Goal: Task Accomplishment & Management: Complete application form

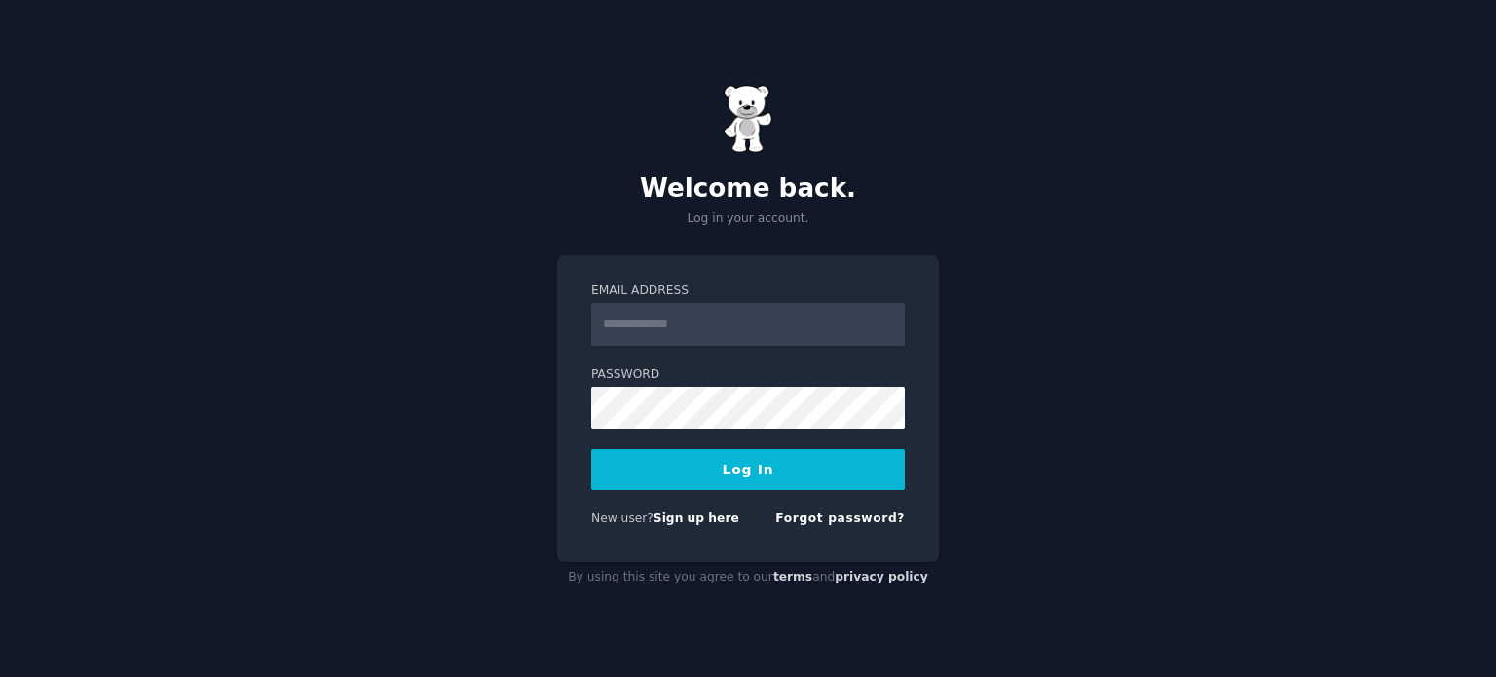
drag, startPoint x: 0, startPoint y: 0, endPoint x: 620, endPoint y: 319, distance: 696.7
click at [620, 319] on input "Email Address" at bounding box center [748, 324] width 314 height 43
type input "**********"
click at [713, 466] on button "Log In" at bounding box center [748, 469] width 314 height 41
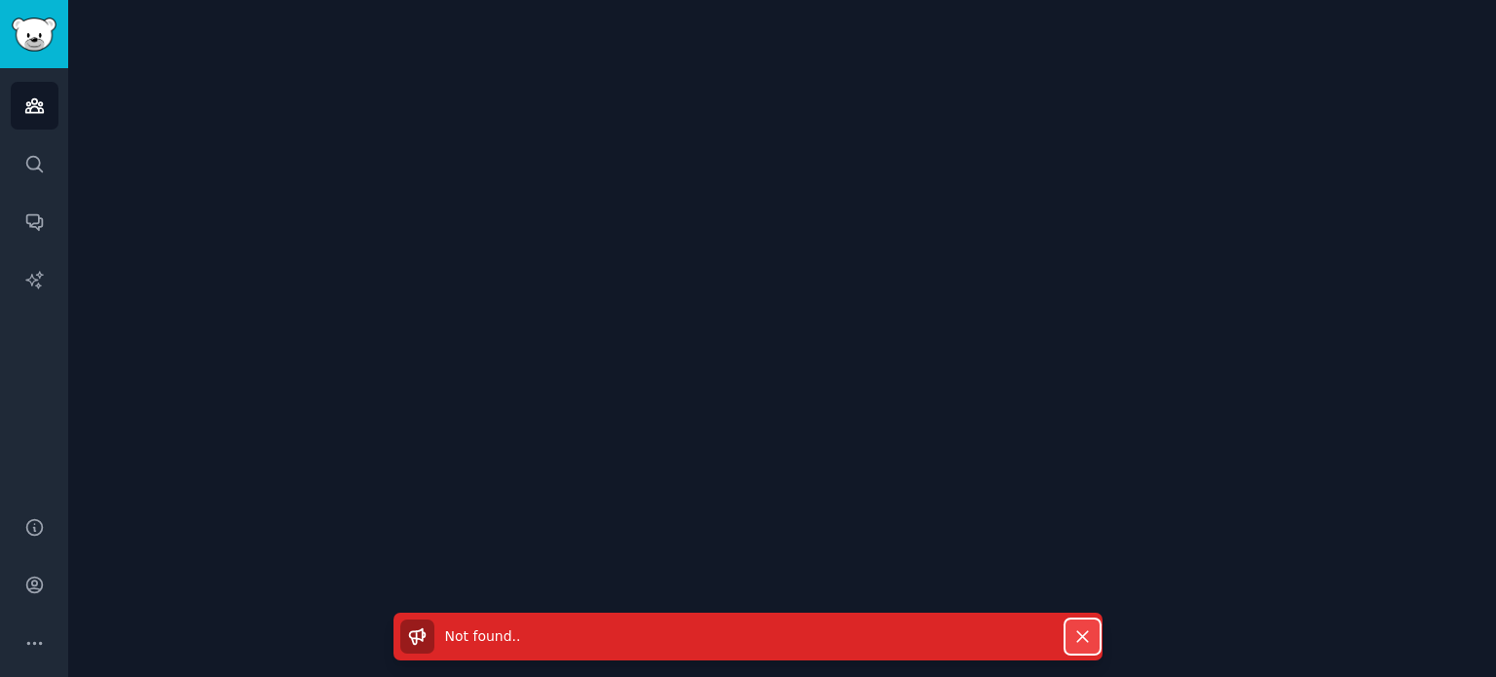
click at [1076, 646] on icon "button" at bounding box center [1083, 636] width 20 height 20
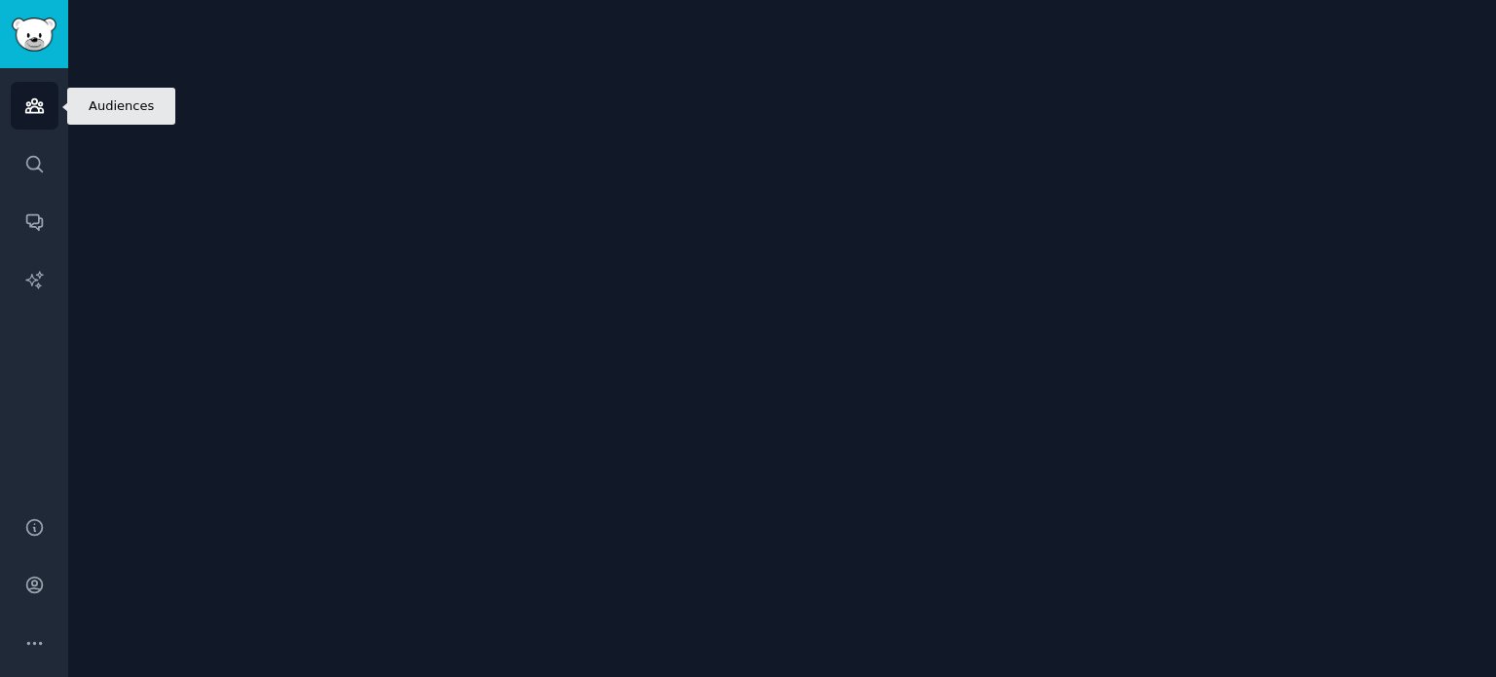
click at [31, 100] on icon "Sidebar" at bounding box center [34, 106] width 18 height 14
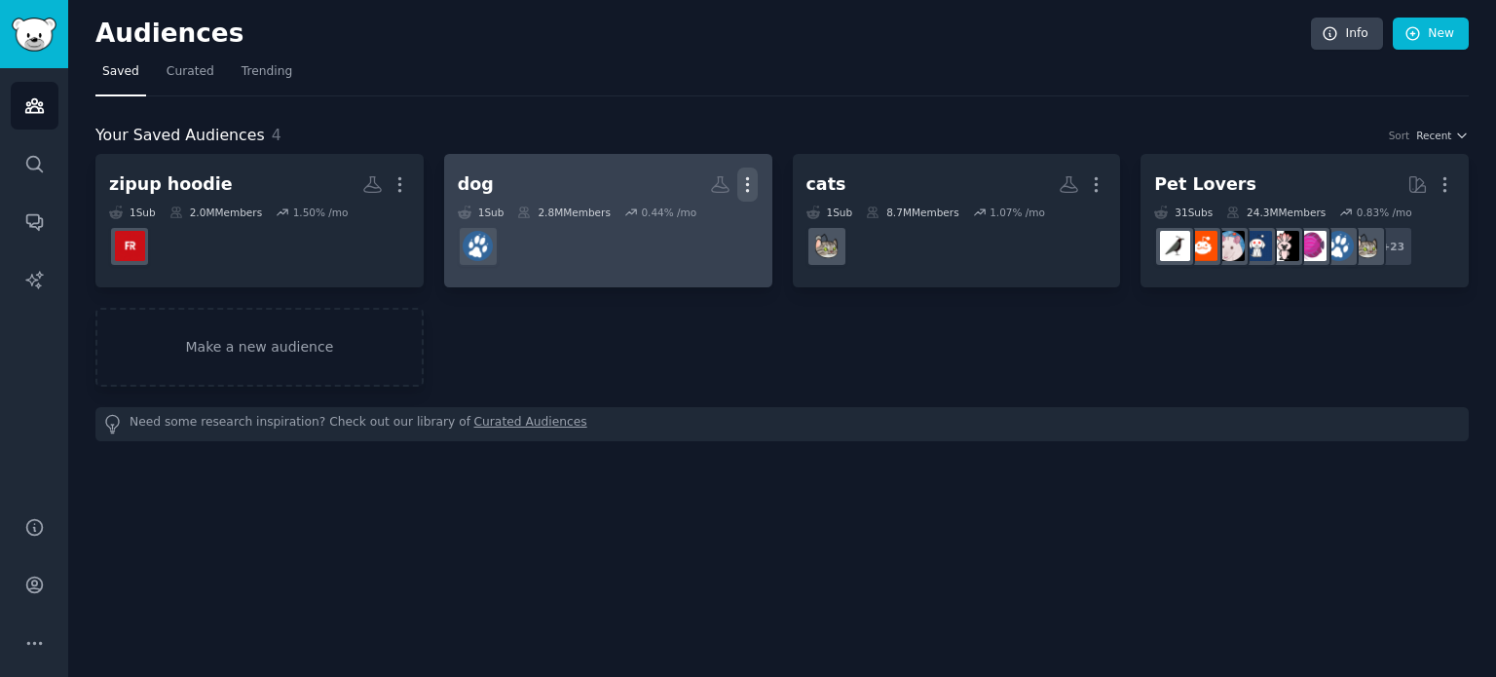
click at [745, 187] on icon "button" at bounding box center [747, 184] width 20 height 20
click at [725, 225] on div "Delete" at bounding box center [681, 226] width 93 height 41
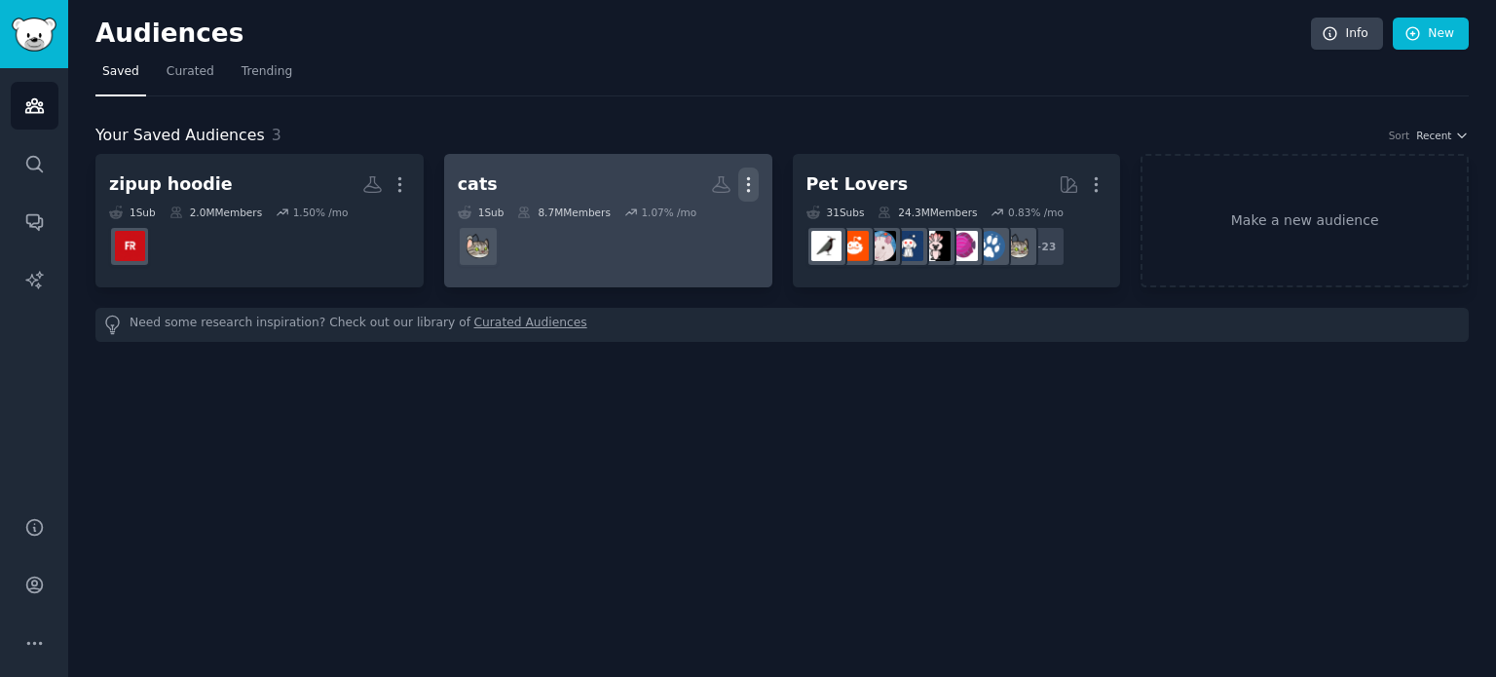
click at [748, 184] on icon "button" at bounding box center [748, 185] width 2 height 14
click at [690, 220] on p "Delete" at bounding box center [695, 225] width 45 height 20
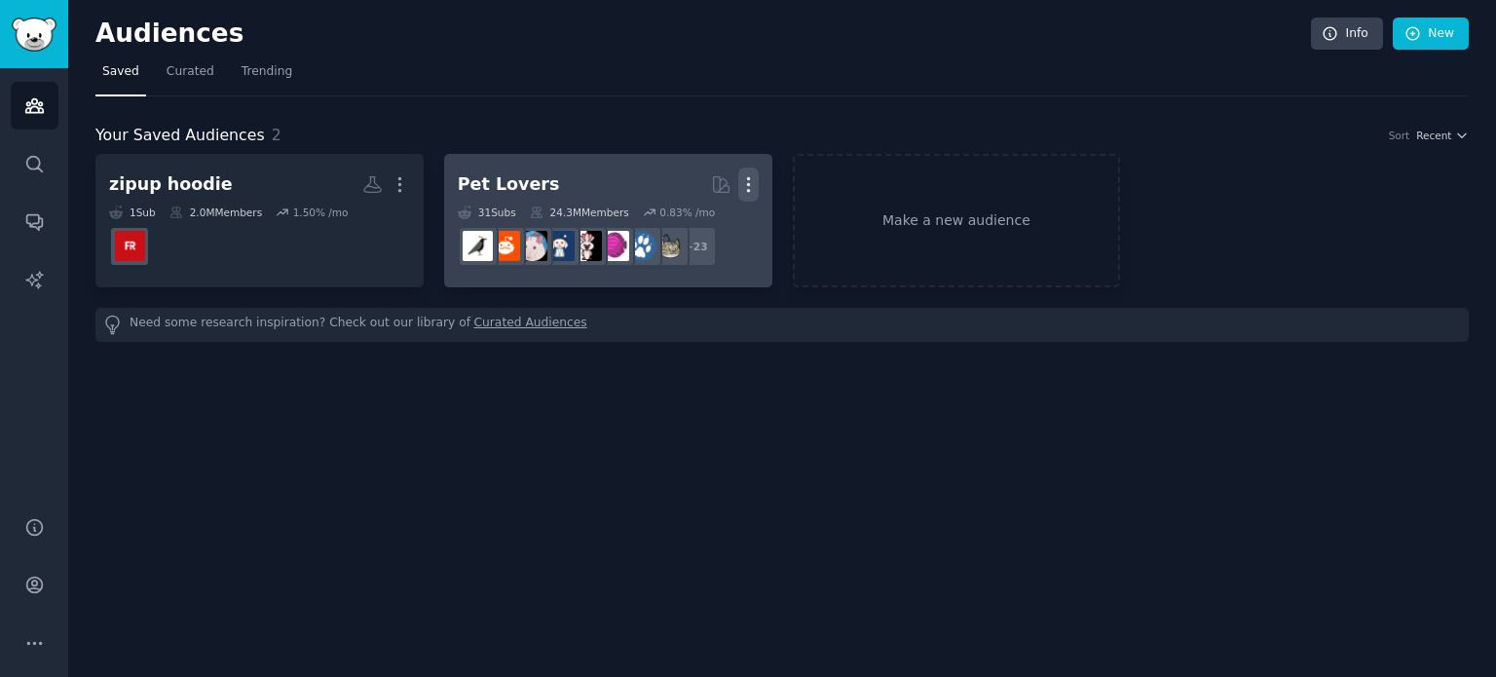
click at [747, 186] on icon "button" at bounding box center [748, 184] width 20 height 20
click at [670, 230] on div "Delete" at bounding box center [681, 226] width 93 height 41
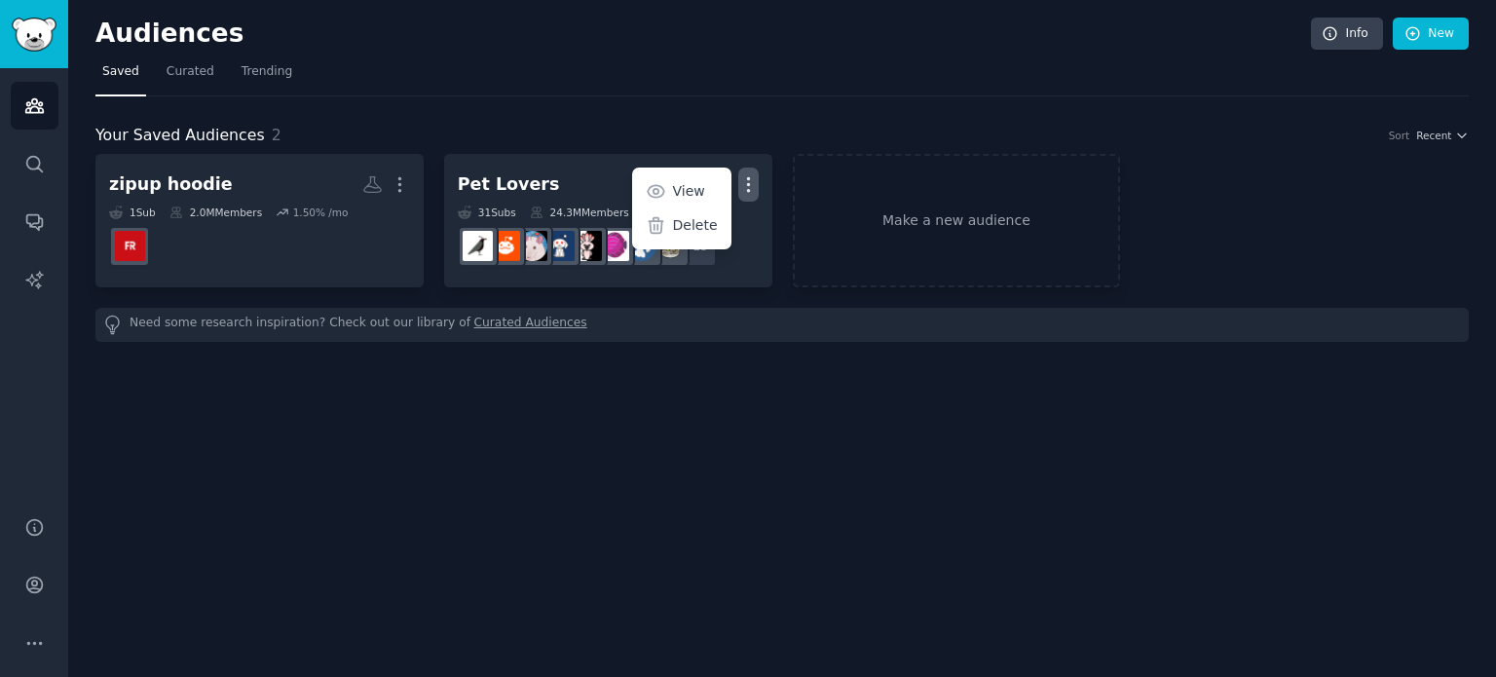
click at [830, 63] on nav "Saved Curated Trending" at bounding box center [782, 77] width 1374 height 40
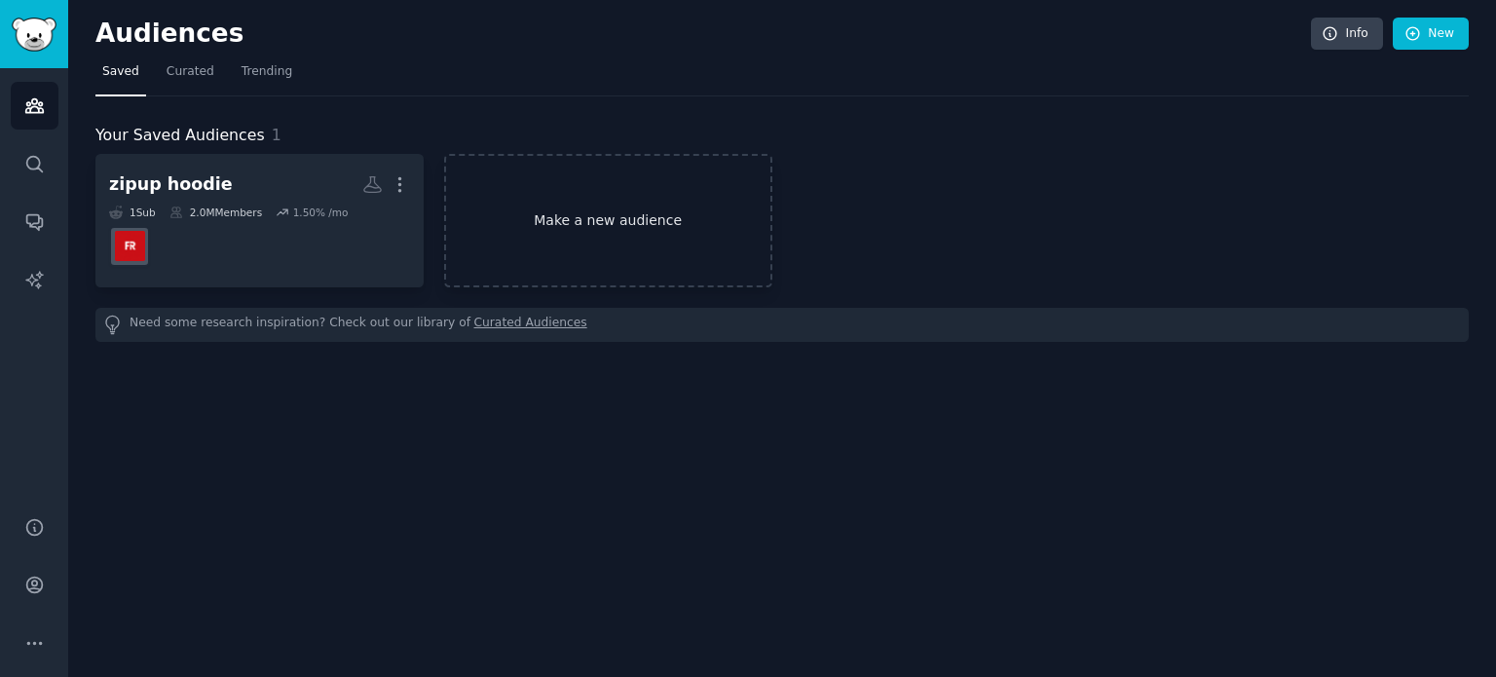
click at [590, 256] on link "Make a new audience" at bounding box center [608, 220] width 328 height 133
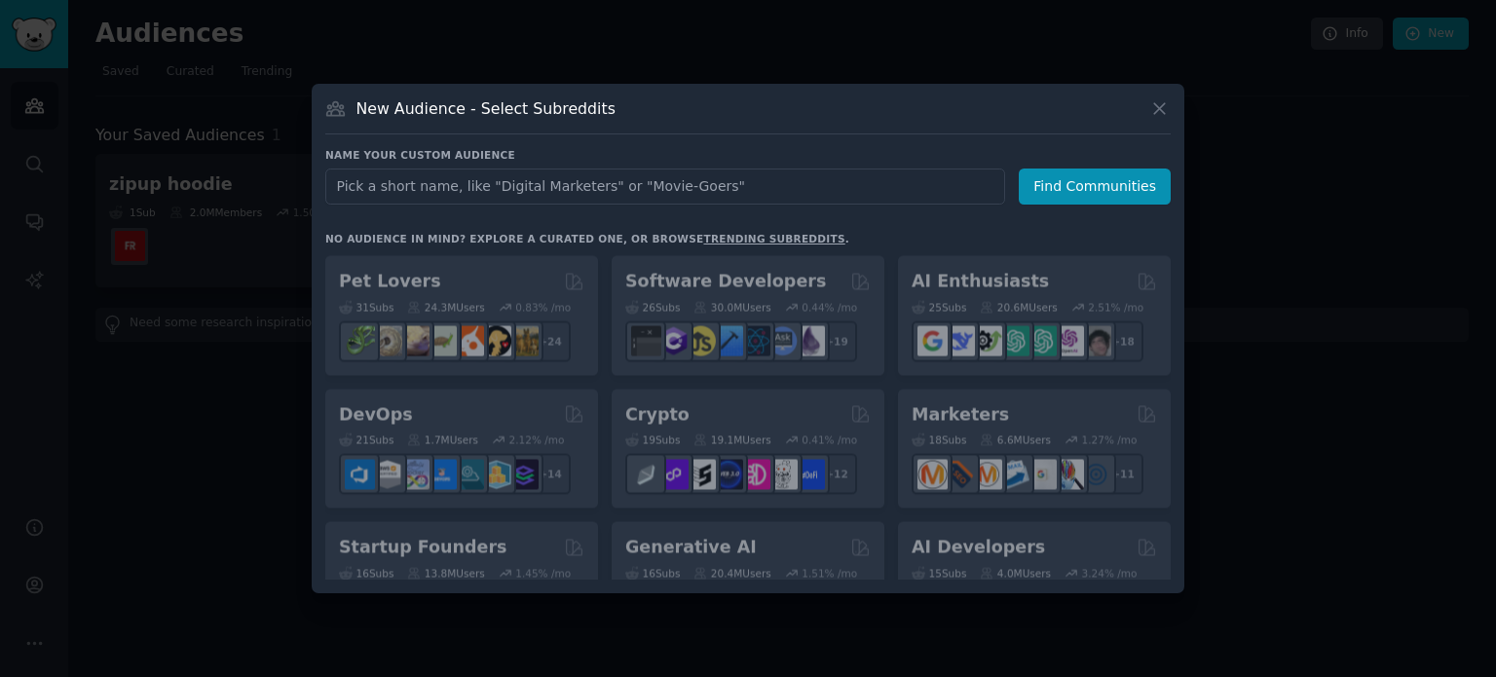
click at [530, 198] on input "text" at bounding box center [665, 187] width 680 height 36
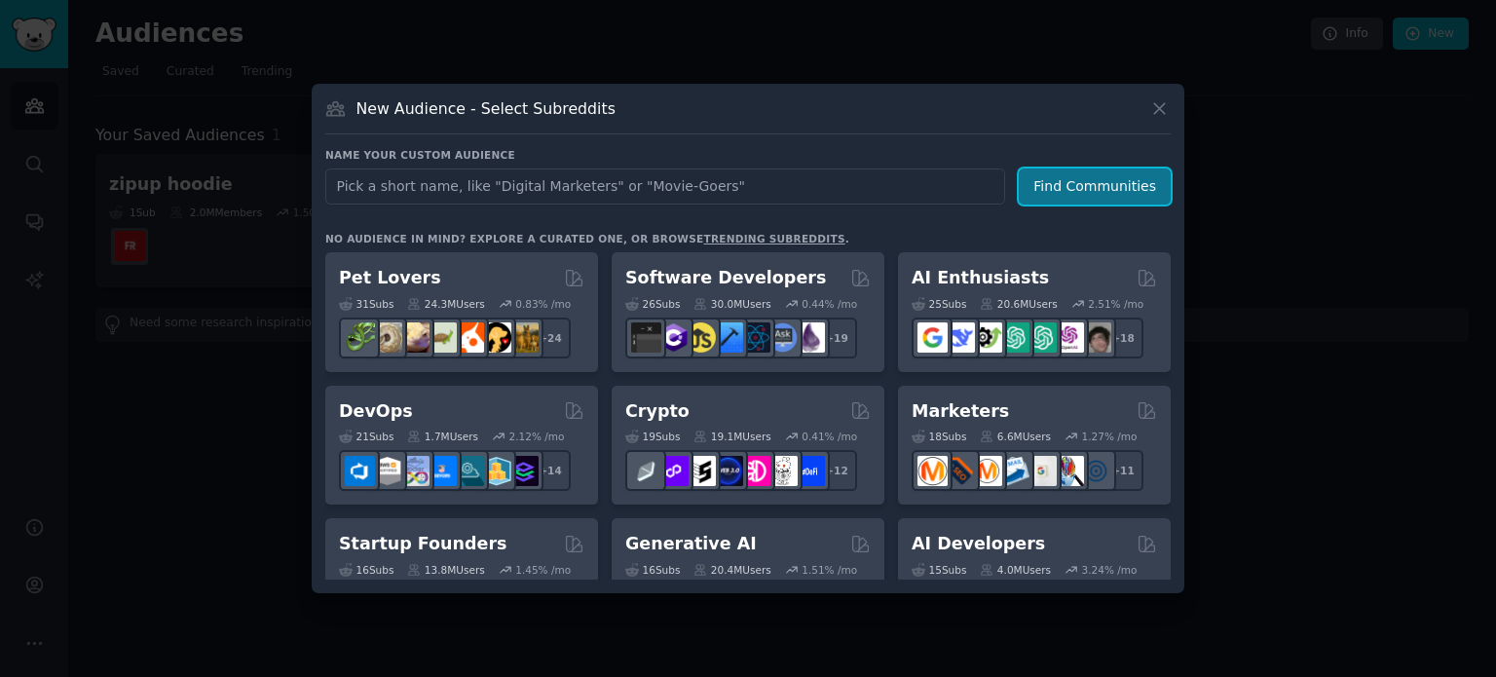
click at [1094, 179] on button "Find Communities" at bounding box center [1095, 187] width 152 height 36
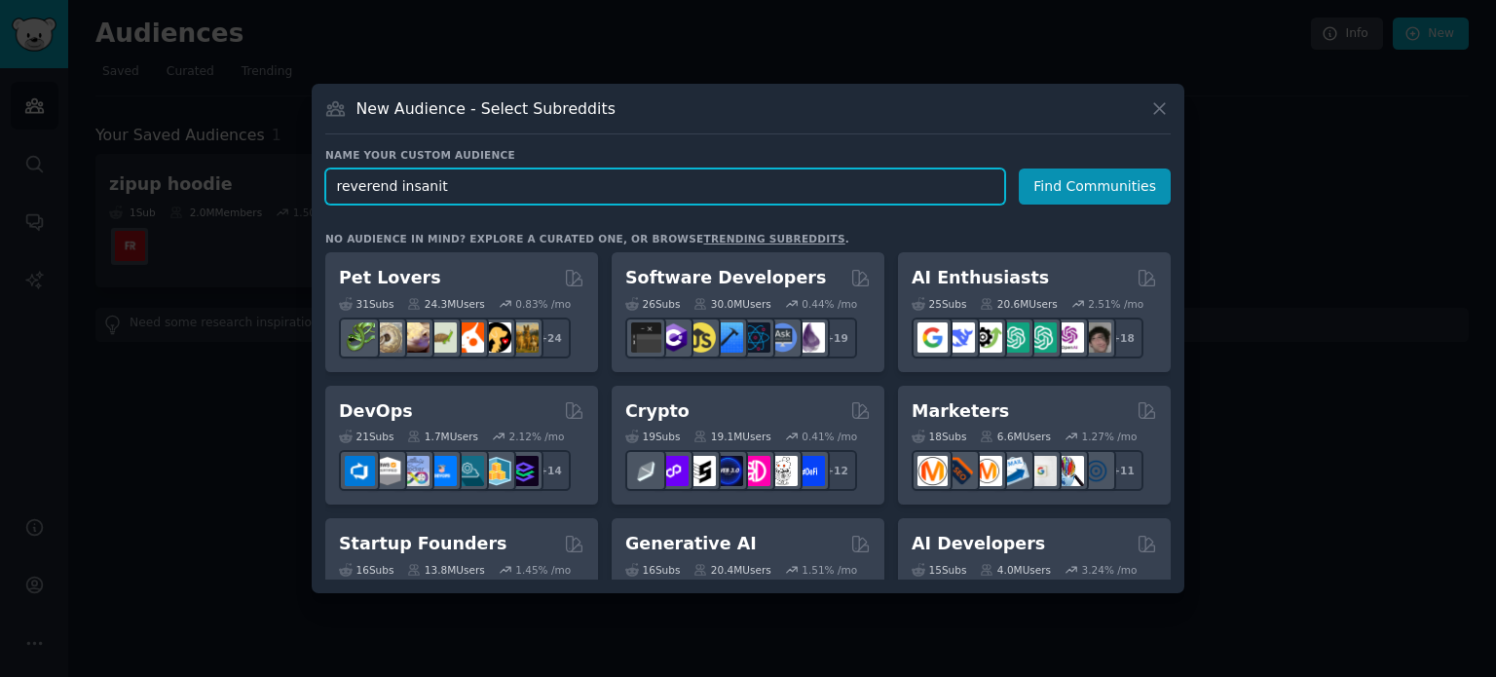
type input "reverend insanity"
click button "Find Communities" at bounding box center [1095, 187] width 152 height 36
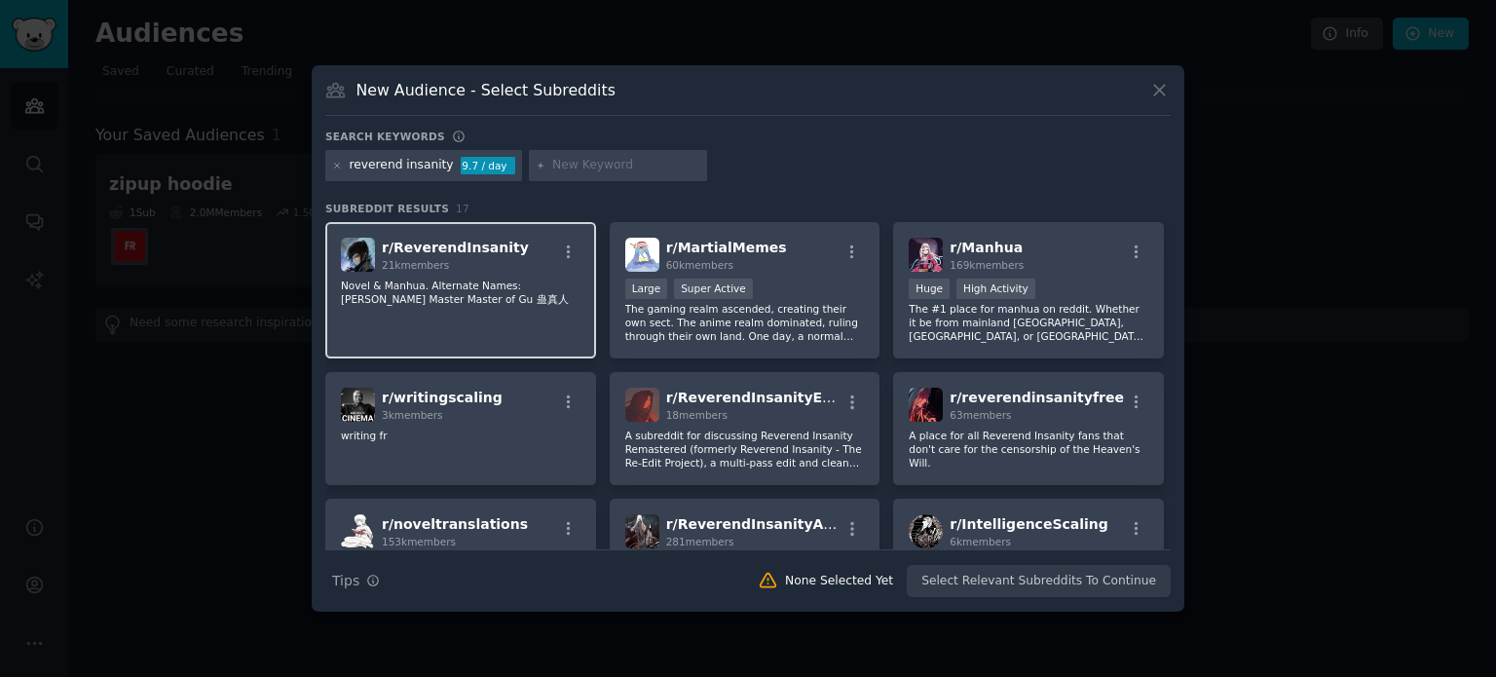
click at [542, 255] on div "r/ ReverendInsanity 21k members" at bounding box center [461, 255] width 240 height 34
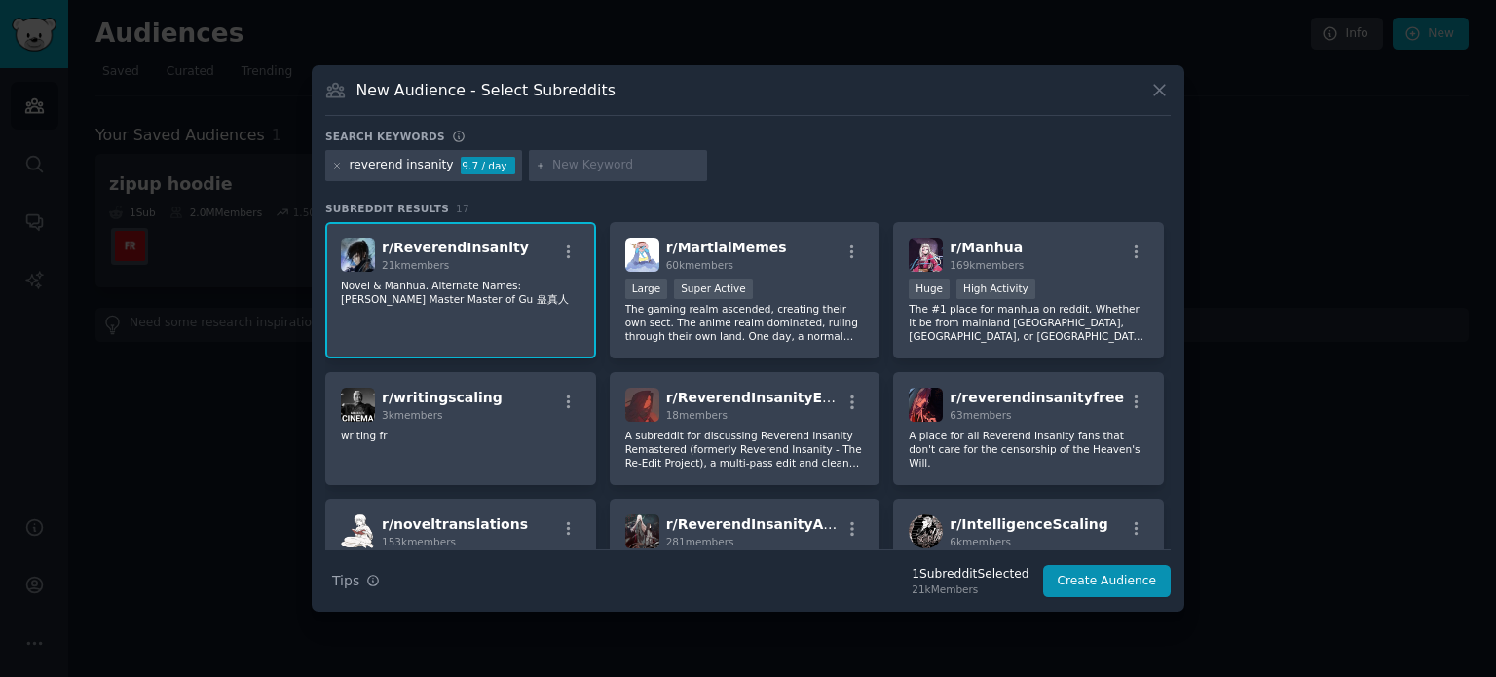
click at [537, 257] on div "r/ ReverendInsanity 21k members" at bounding box center [461, 255] width 240 height 34
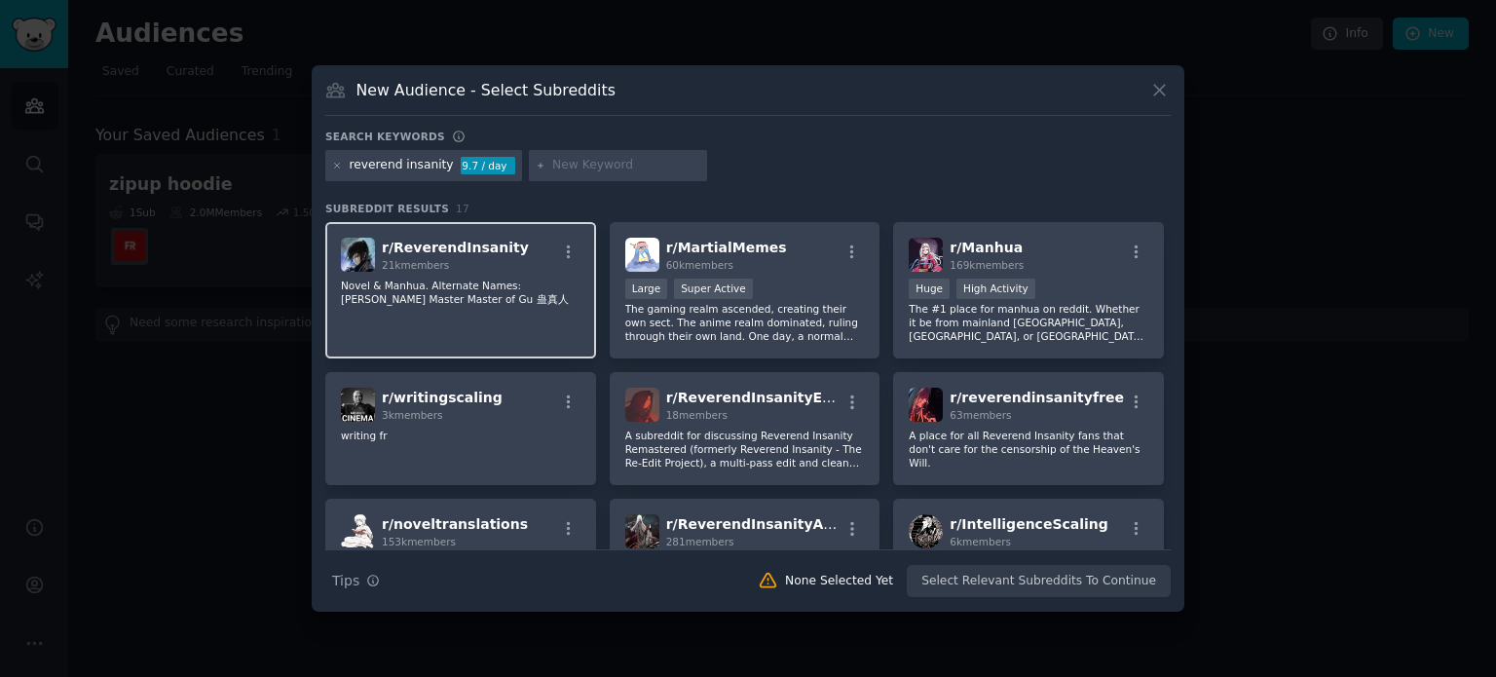
click at [489, 281] on p "Novel & Manhua. Alternate Names: [PERSON_NAME] Master Master of Gu 蛊真人" at bounding box center [461, 292] width 240 height 27
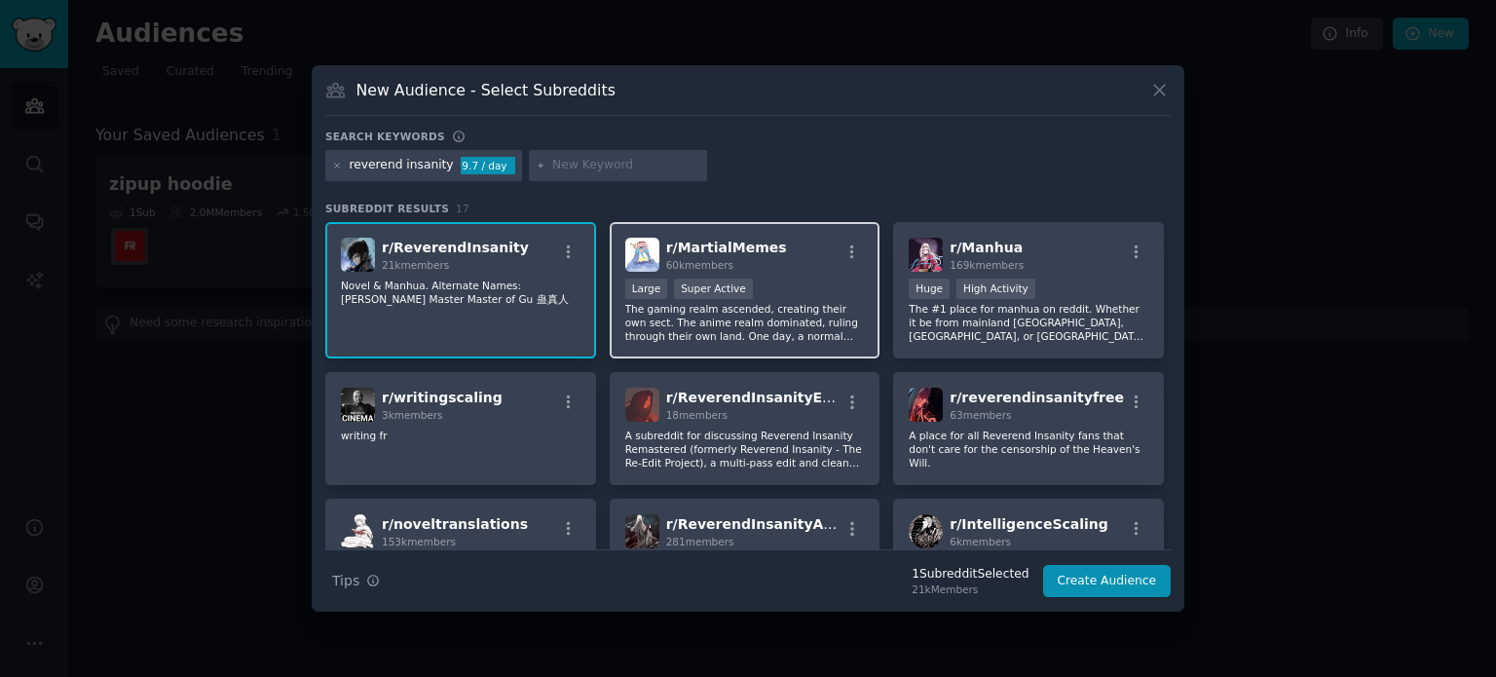
click at [775, 295] on div ">= 95th percentile for submissions / day Large Super Active" at bounding box center [745, 291] width 240 height 24
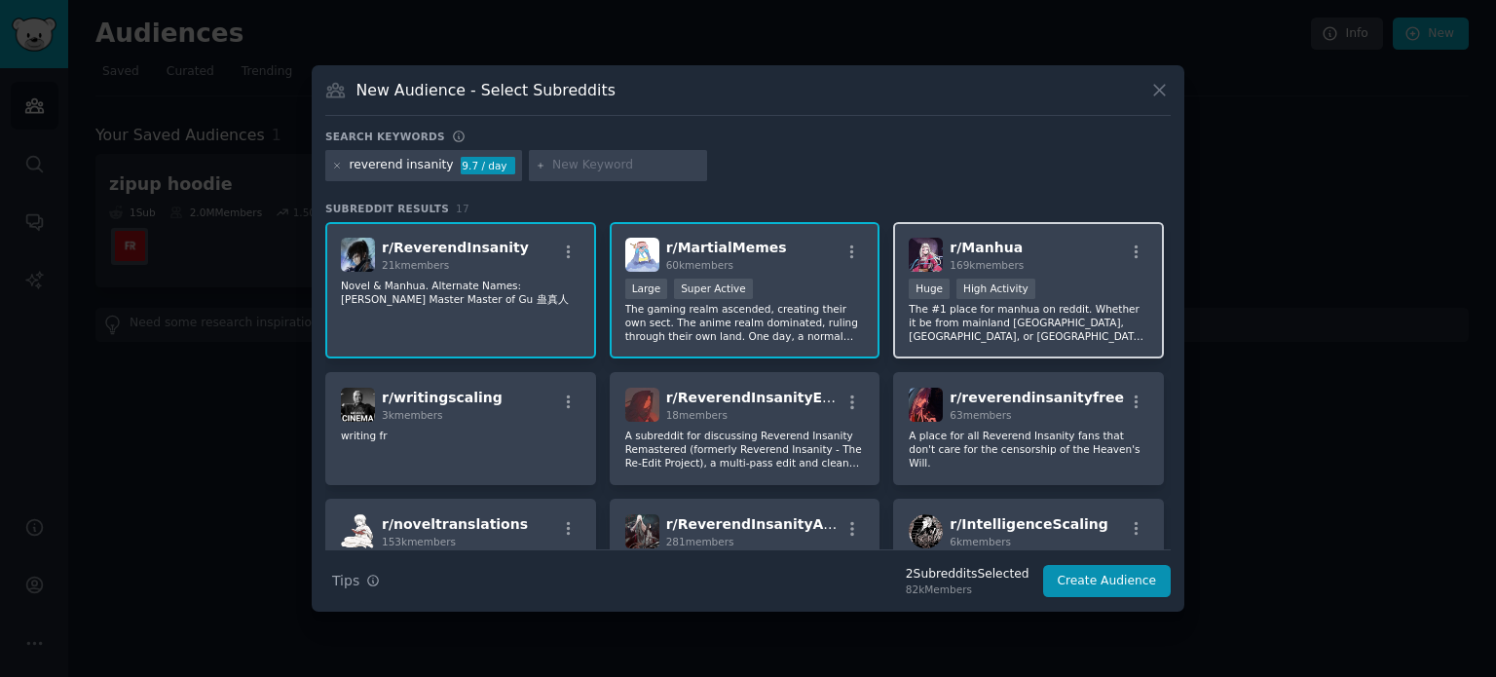
click at [943, 276] on div "r/ Manhua 169k members 100,000 - 1,000,000 members Huge High Activity The #1 pl…" at bounding box center [1028, 290] width 271 height 137
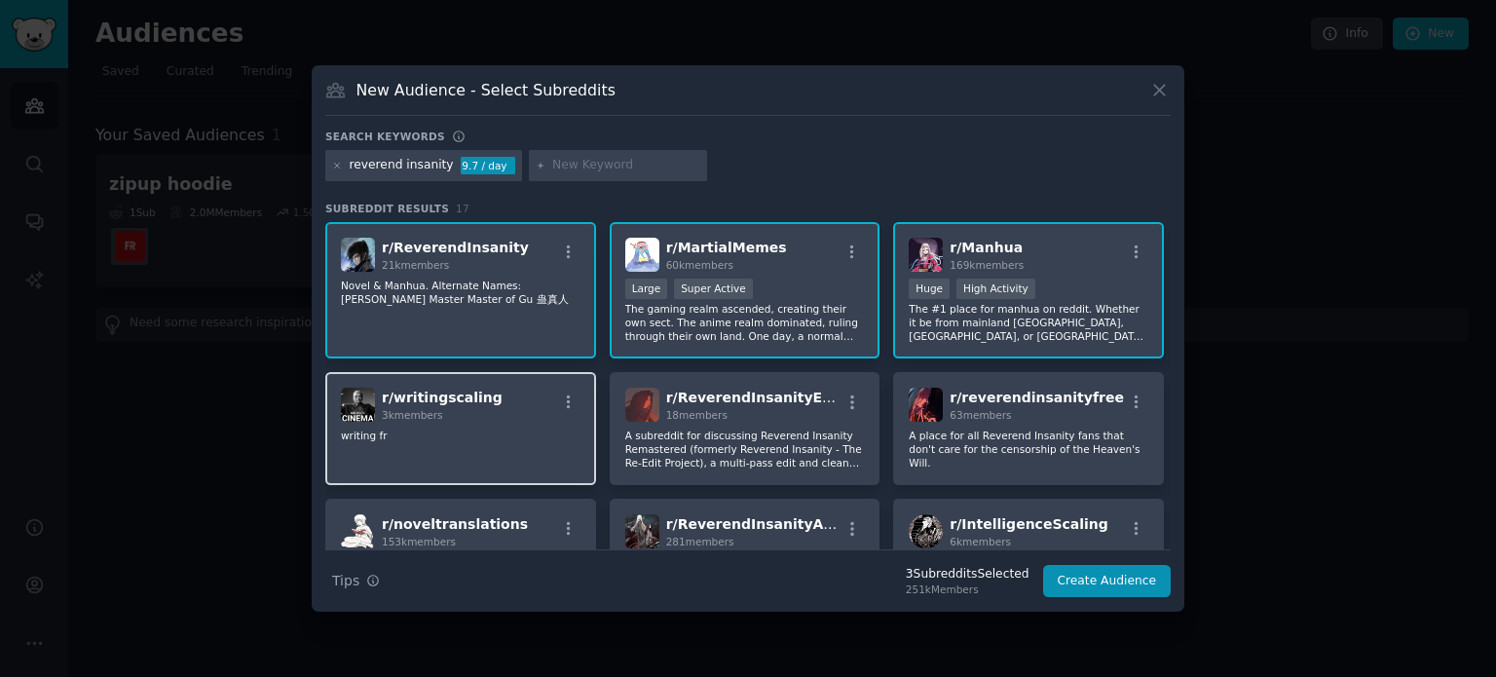
click at [369, 408] on img at bounding box center [358, 405] width 34 height 34
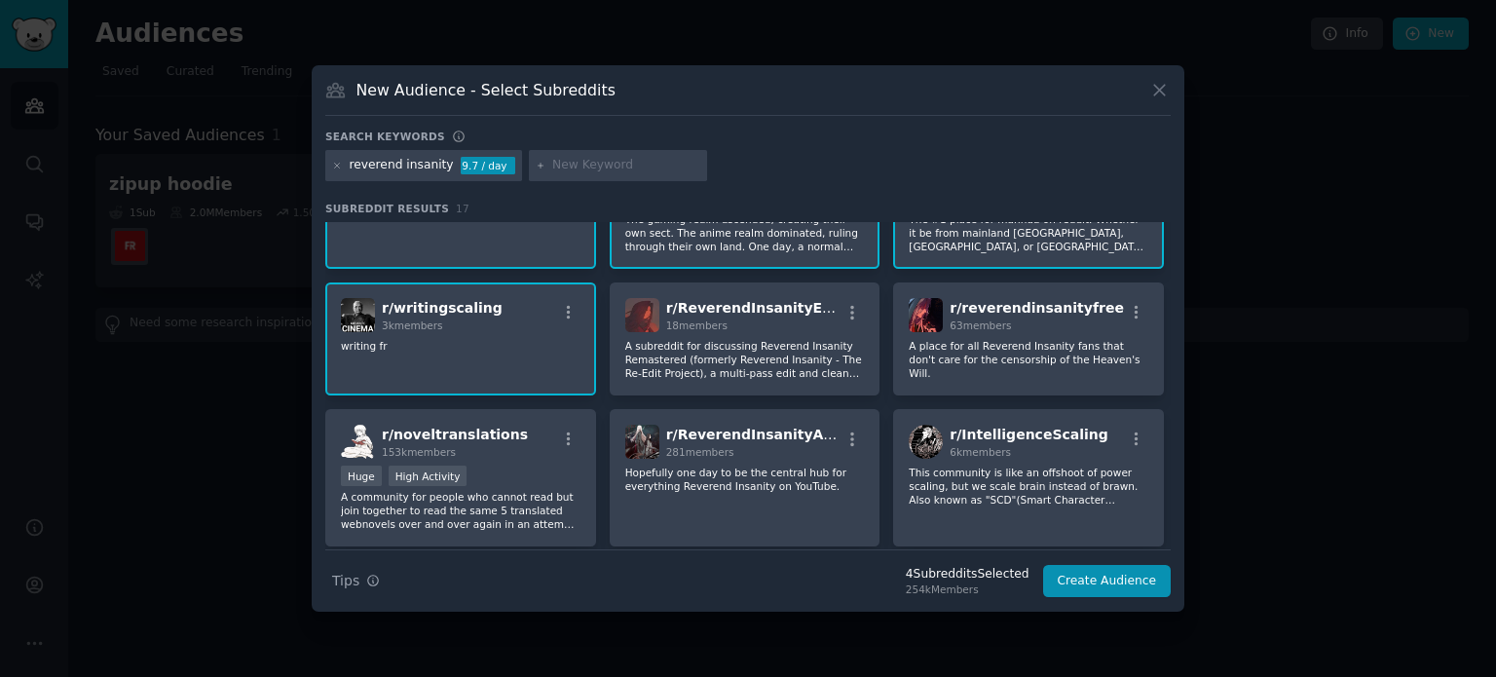
scroll to position [97, 0]
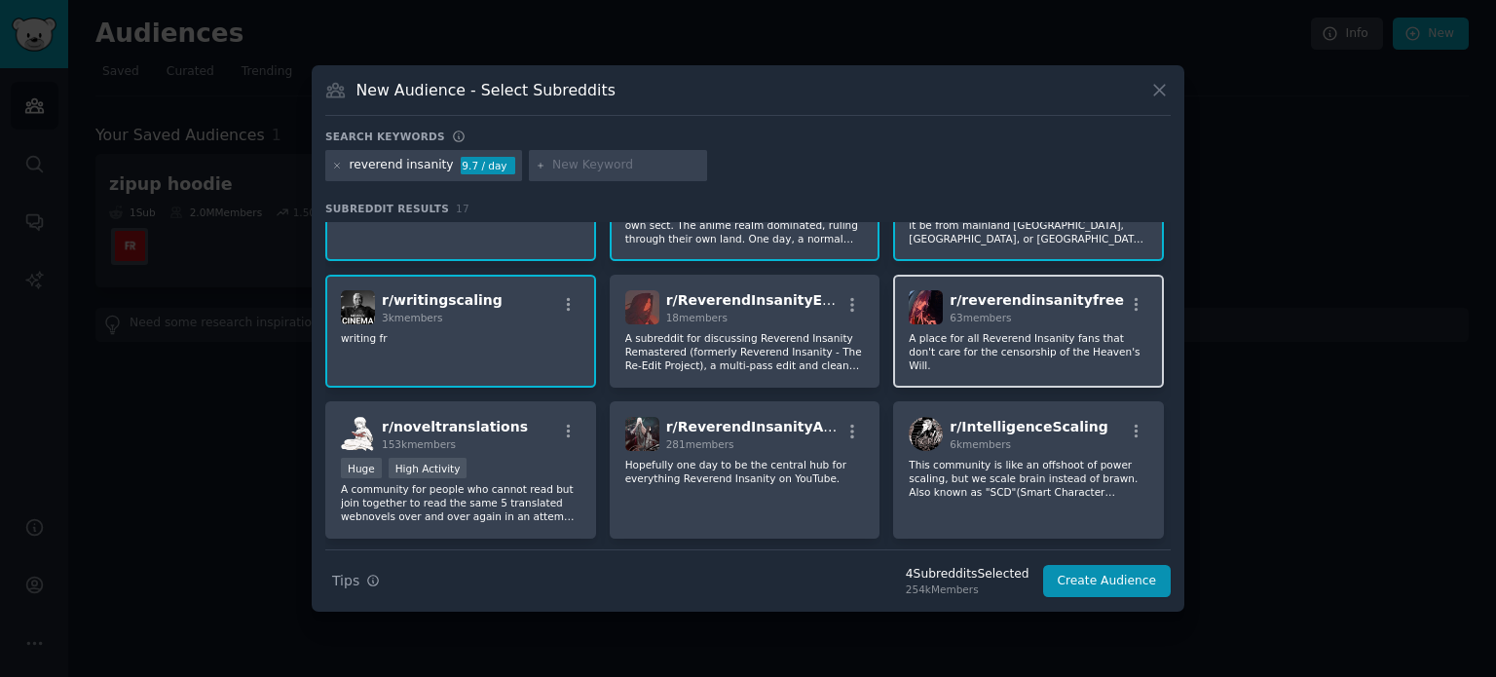
click at [955, 312] on span "63 members" at bounding box center [980, 318] width 61 height 12
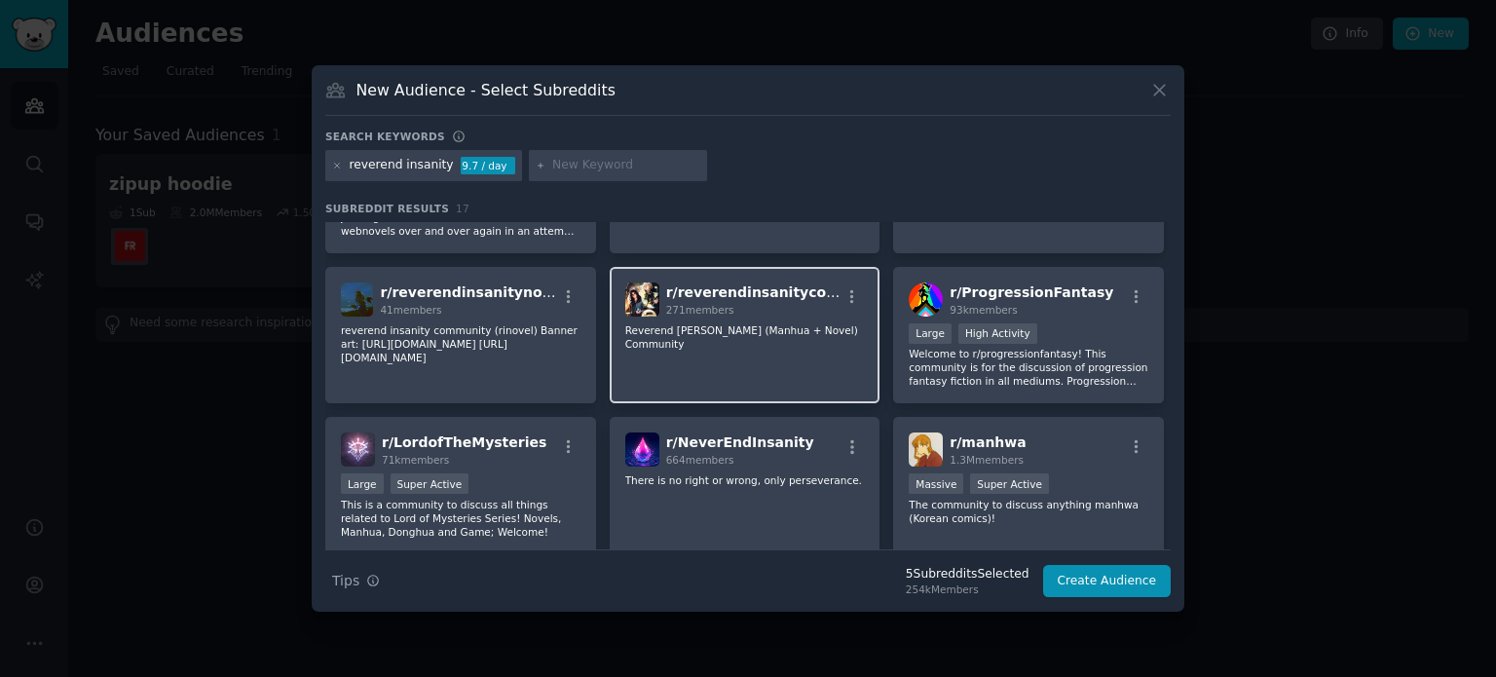
scroll to position [382, 0]
click at [668, 274] on div "r/ reverendinsanitycomic 271 members Reverend [PERSON_NAME] (Manhua + Novel) Co…" at bounding box center [745, 336] width 271 height 137
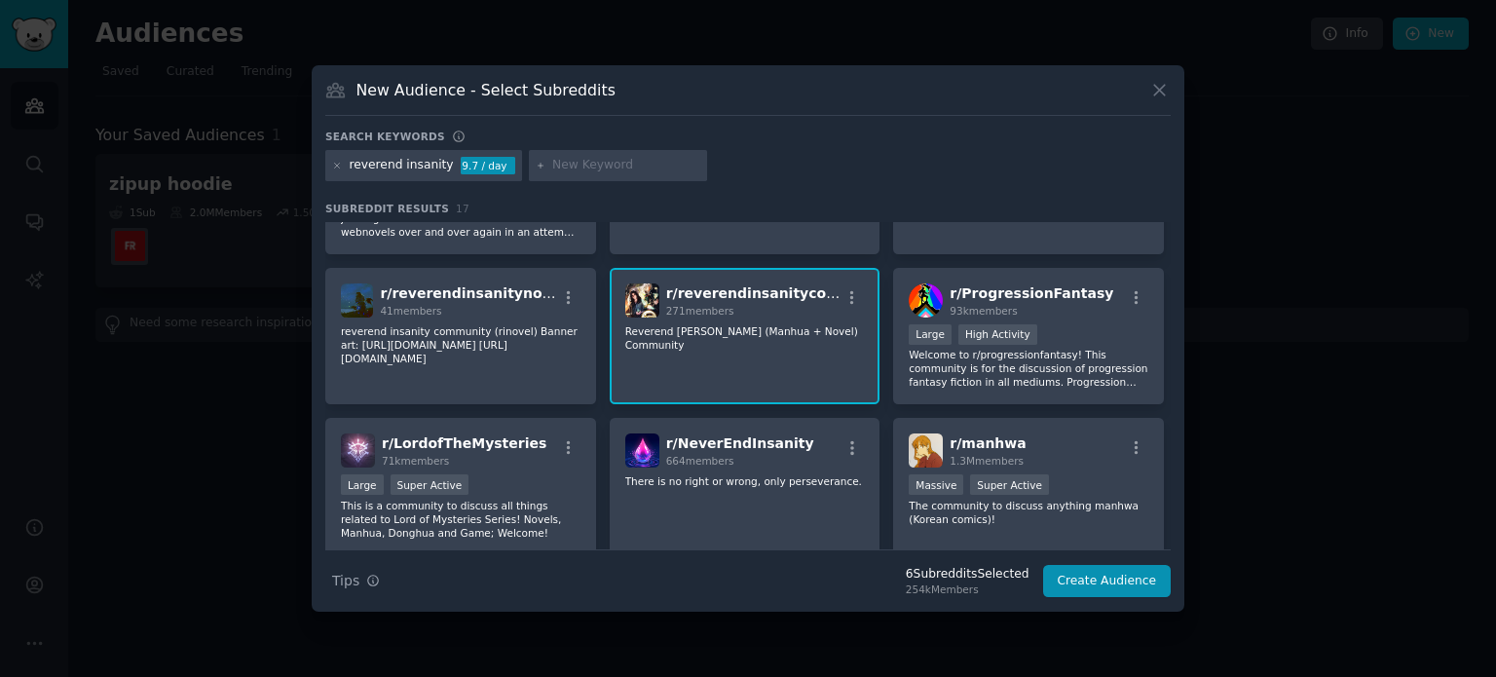
scroll to position [0, 0]
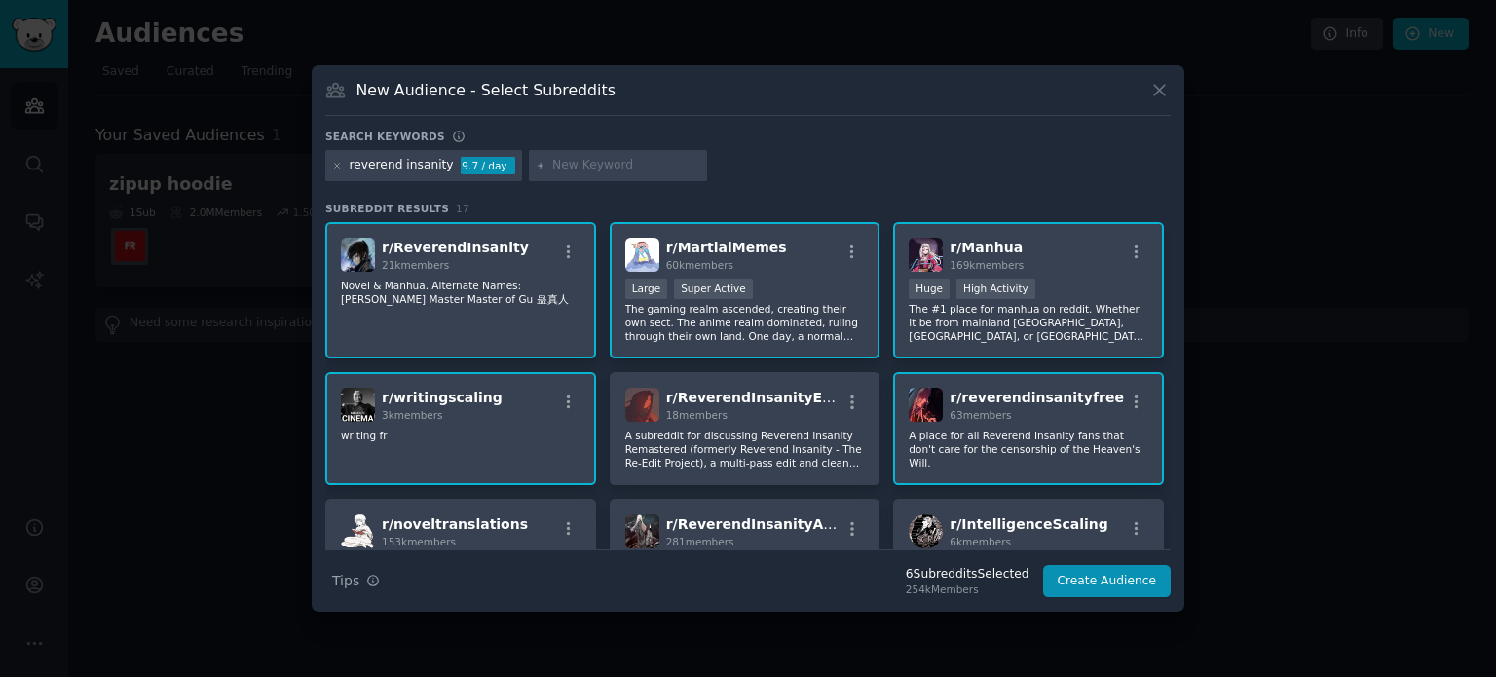
click at [536, 163] on icon at bounding box center [541, 166] width 11 height 11
click at [565, 166] on input "text" at bounding box center [626, 166] width 148 height 18
type input "cultivation"
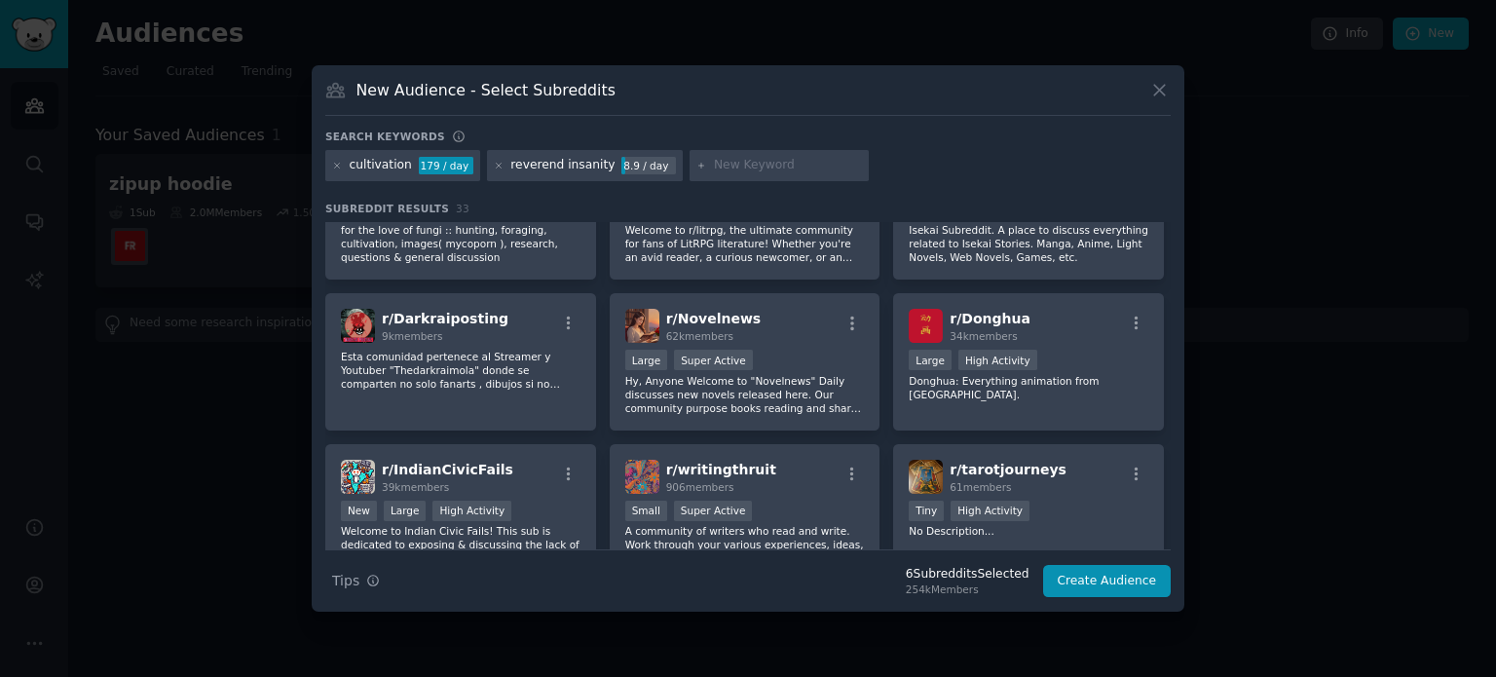
scroll to position [1167, 0]
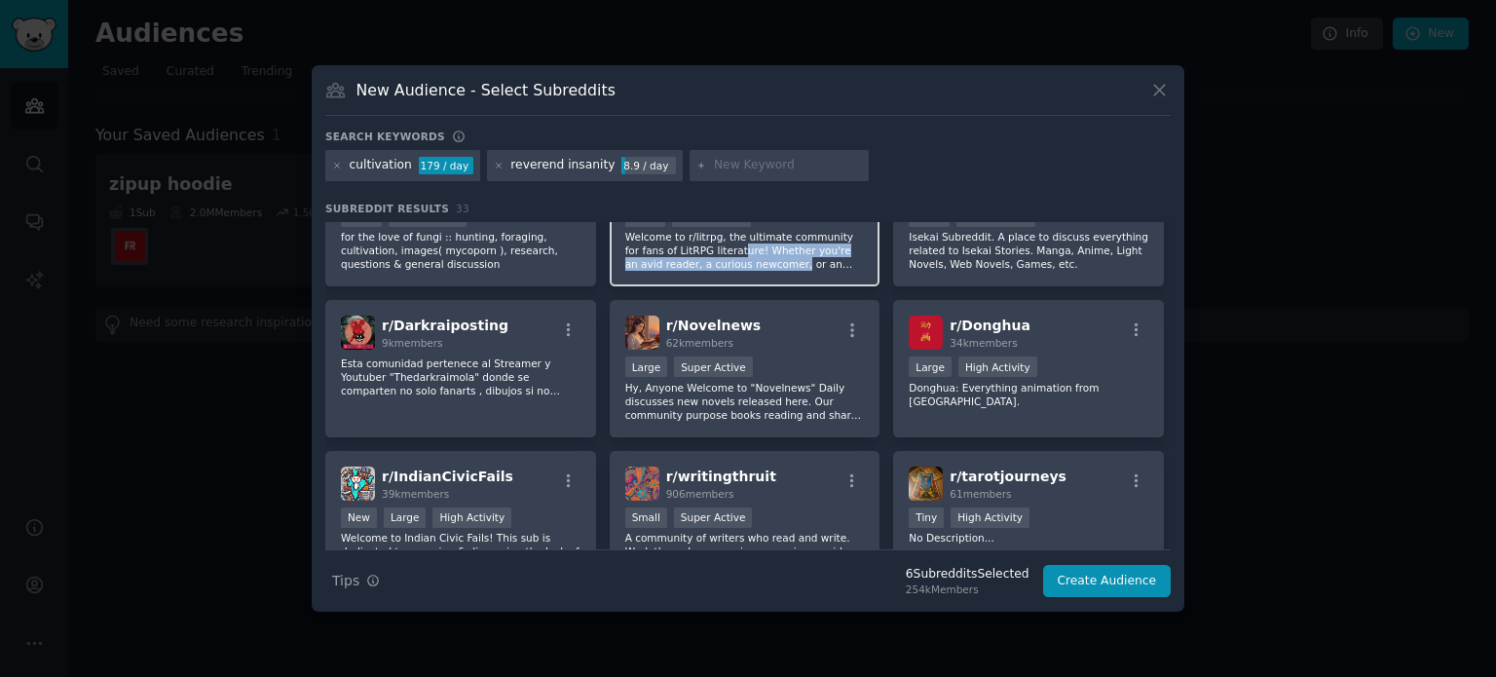
drag, startPoint x: 696, startPoint y: 243, endPoint x: 707, endPoint y: 261, distance: 21.9
click at [707, 261] on p "Welcome to r/litrpg, the ultimate community for fans of LitRPG literature! Whet…" at bounding box center [745, 250] width 240 height 41
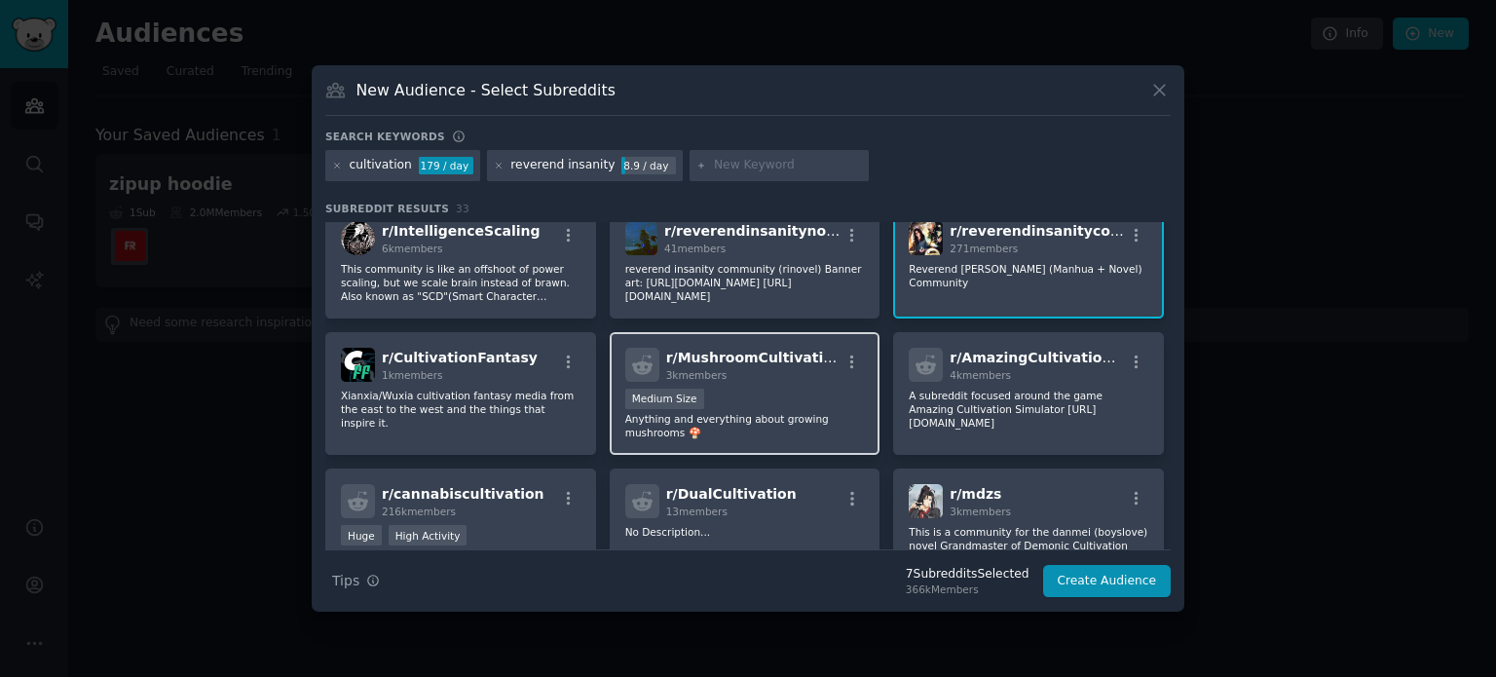
scroll to position [0, 0]
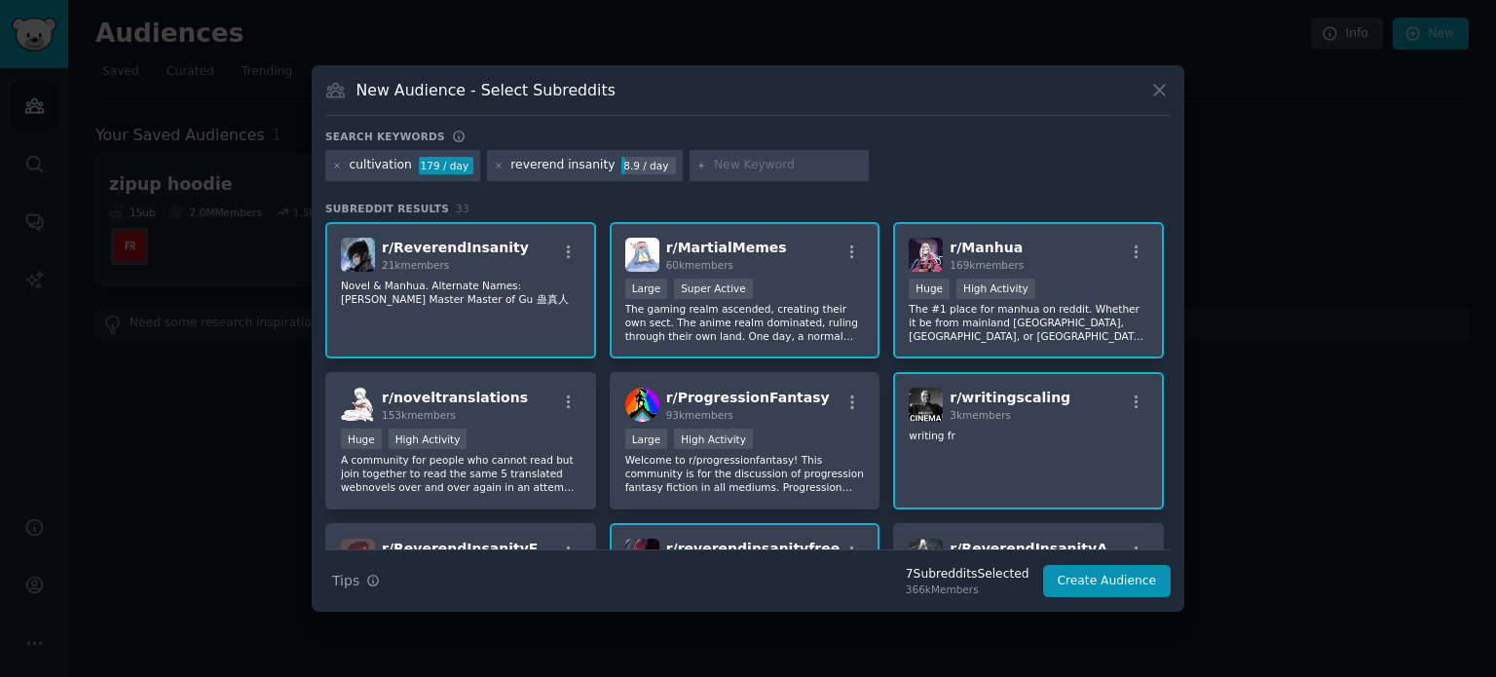
click at [542, 194] on div "Search keywords cultivation 179 / day reverend insanity 8.9 / day Subreddit Res…" at bounding box center [748, 364] width 846 height 469
click at [714, 160] on input "text" at bounding box center [788, 166] width 148 height 18
paste input "Phone Number Country [PHONE_NUMBER] [GEOGRAPHIC_DATA] [PHONE_NUMBER] [GEOGRAPHI…"
type input "Phone Number Country [PHONE_NUMBER] [GEOGRAPHIC_DATA] [PHONE_NUMBER] [GEOGRAPHI…"
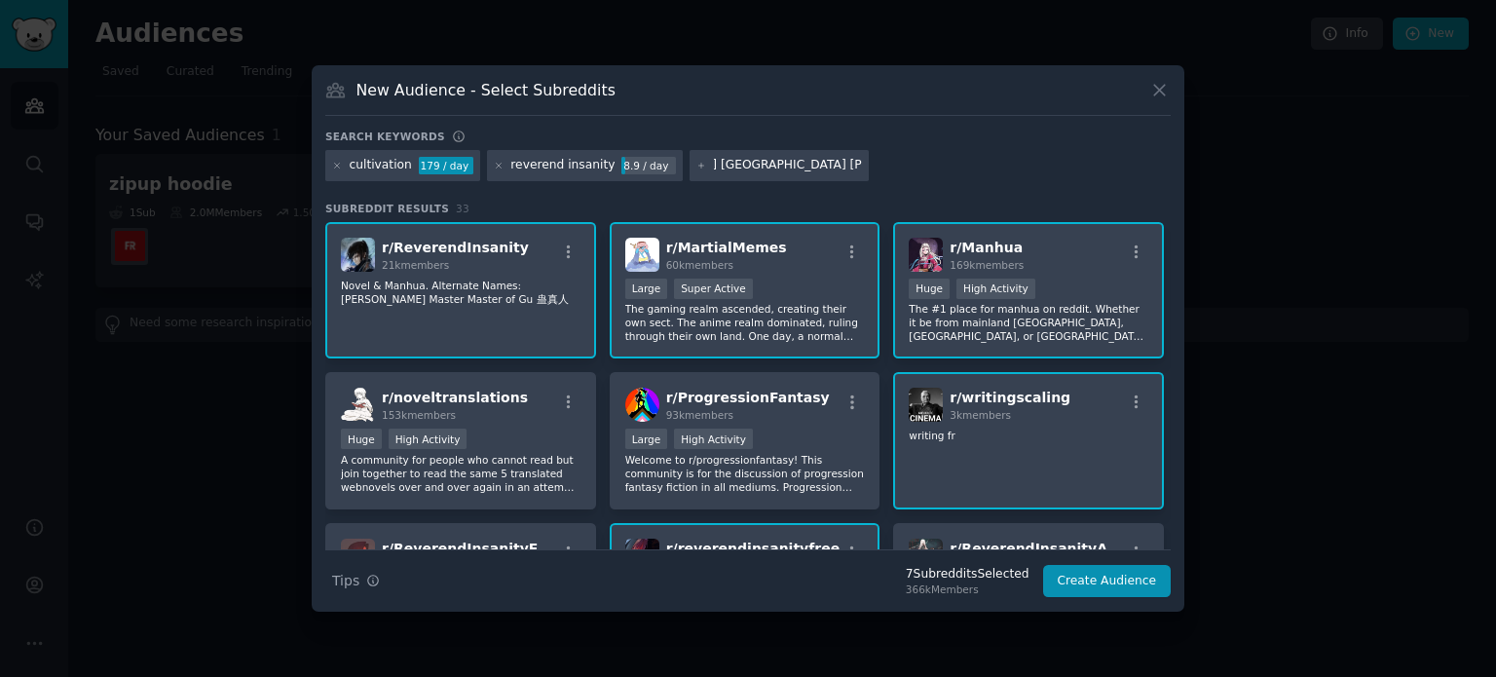
click at [757, 172] on input "Phone Number Country [PHONE_NUMBER] [GEOGRAPHIC_DATA] [PHONE_NUMBER] [GEOGRAPHI…" at bounding box center [788, 166] width 148 height 18
paste input "ProgressionFantasy"
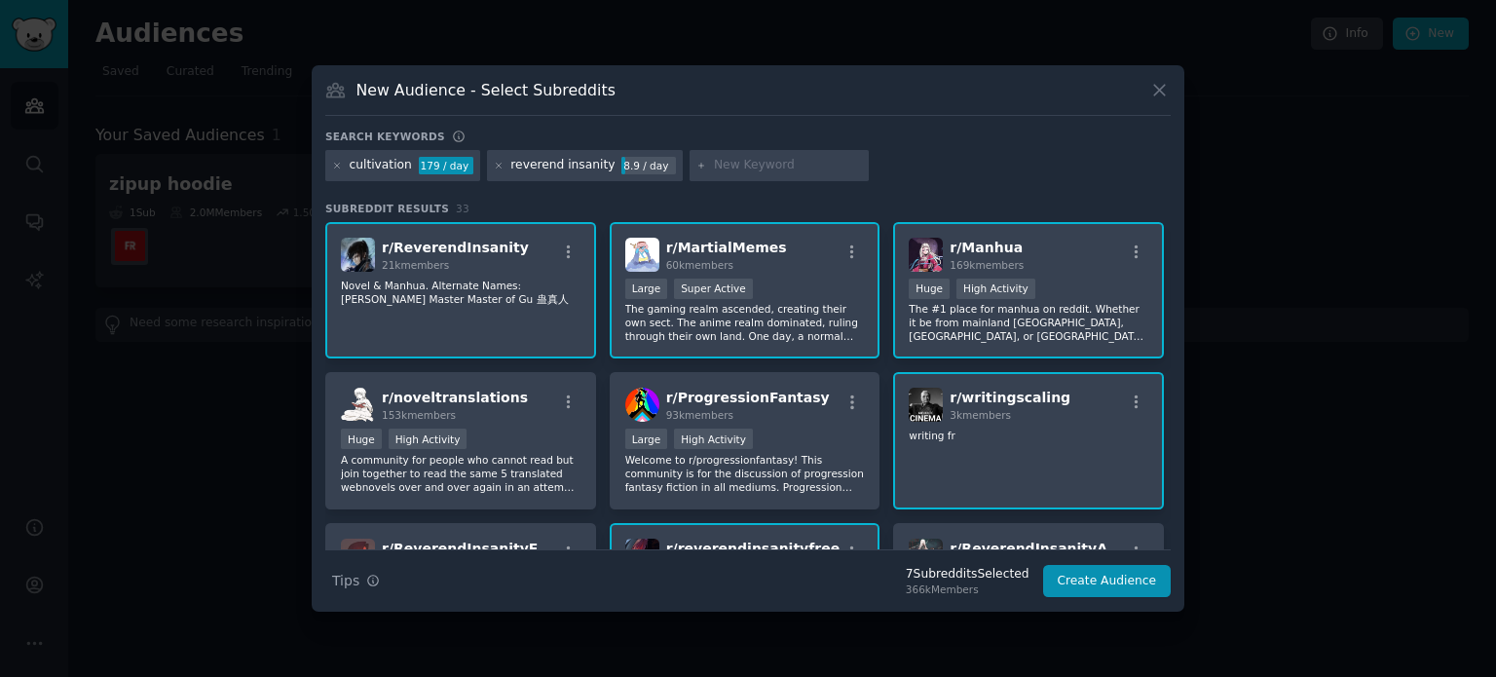
type input "ProgressionFantasy"
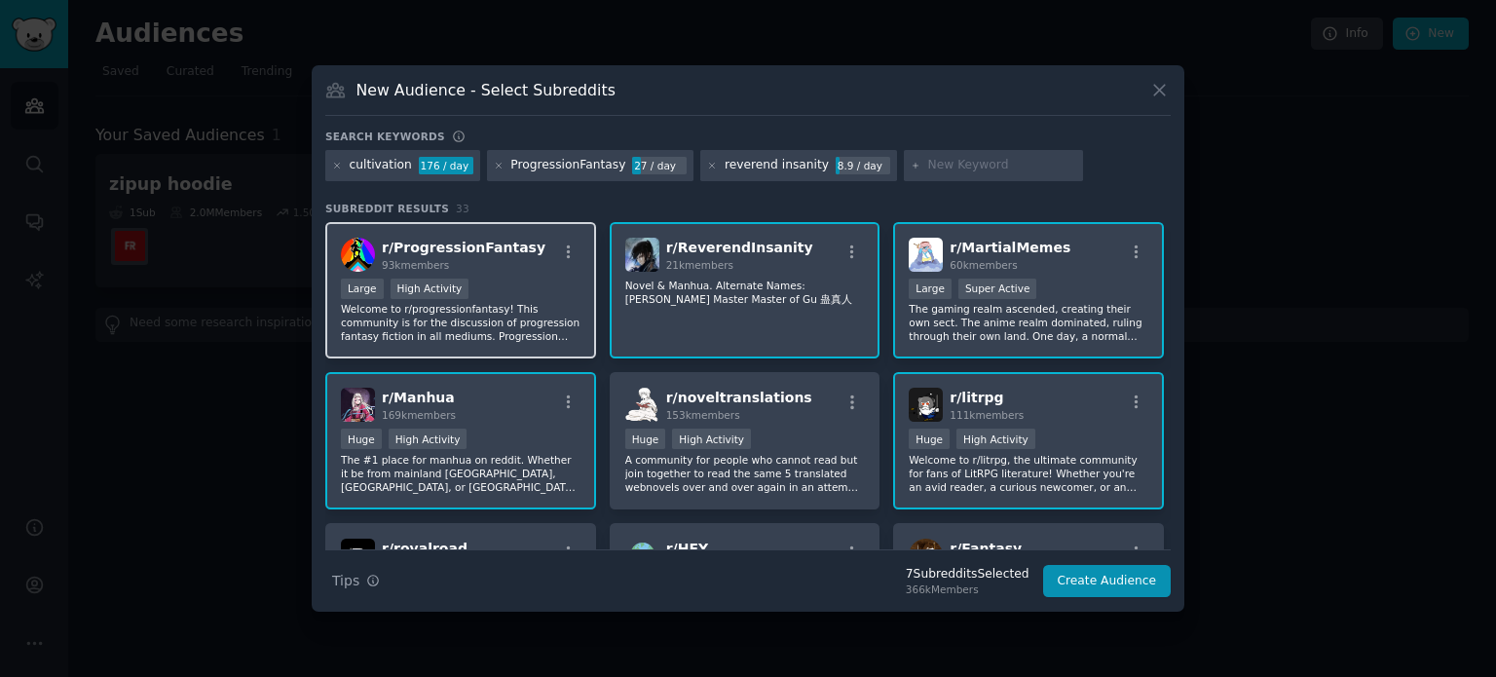
click at [526, 339] on p "Welcome to r/progressionfantasy! This community is for the discussion of progre…" at bounding box center [461, 322] width 240 height 41
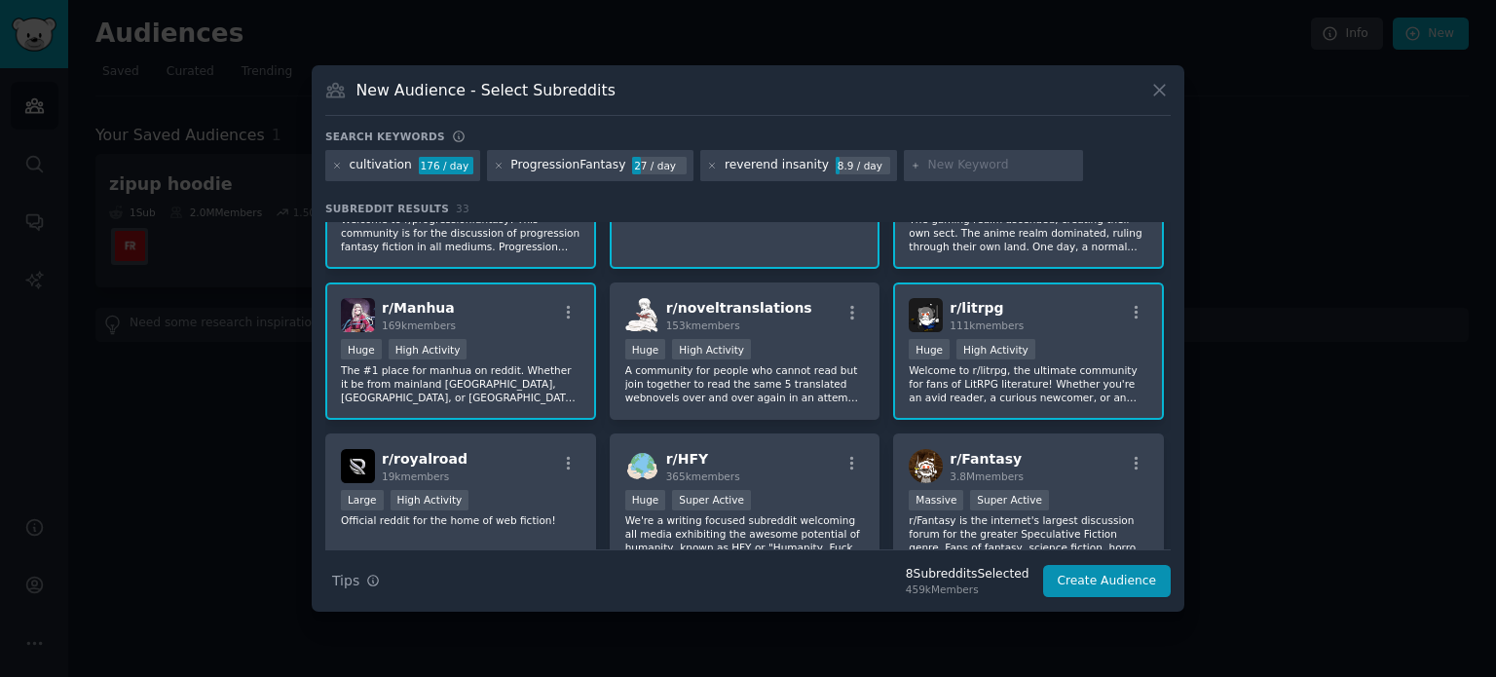
scroll to position [97, 0]
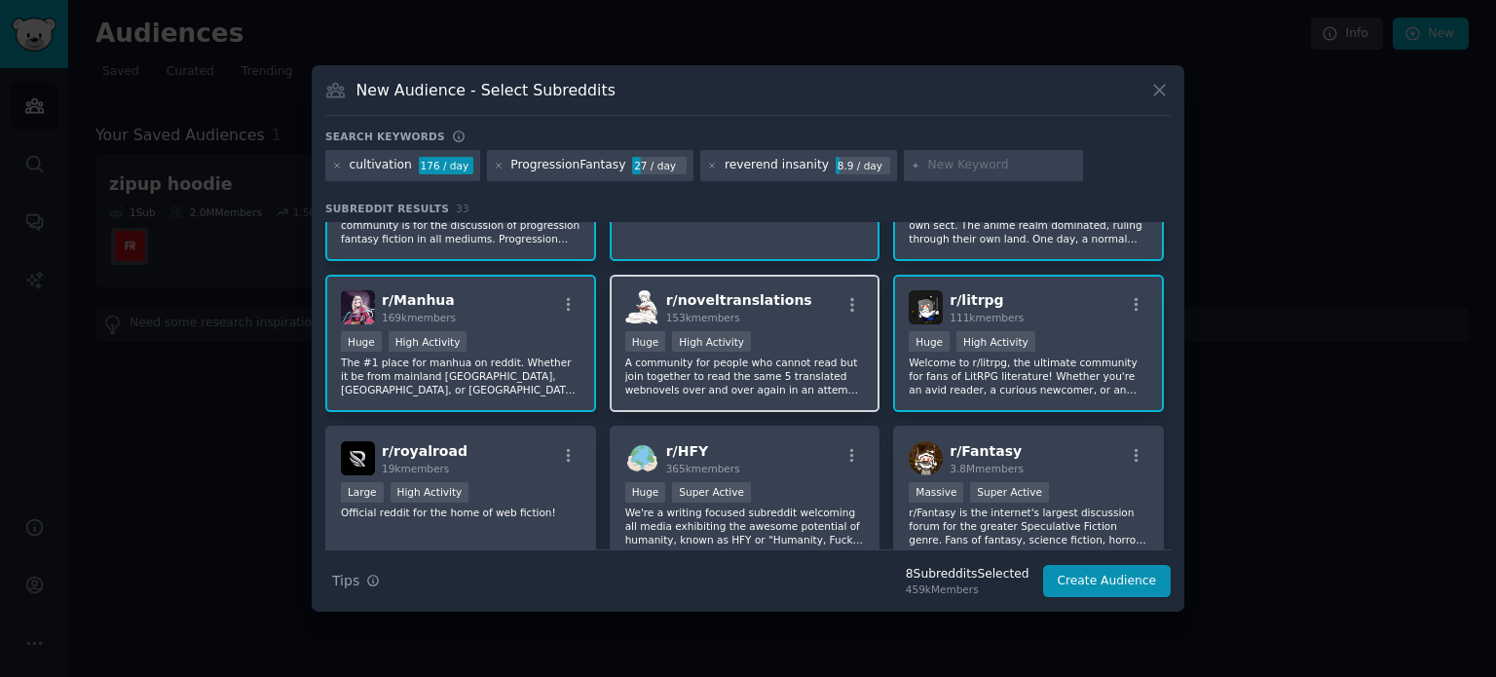
click at [777, 373] on p "A community for people who cannot read but join together to read the same 5 tra…" at bounding box center [745, 376] width 240 height 41
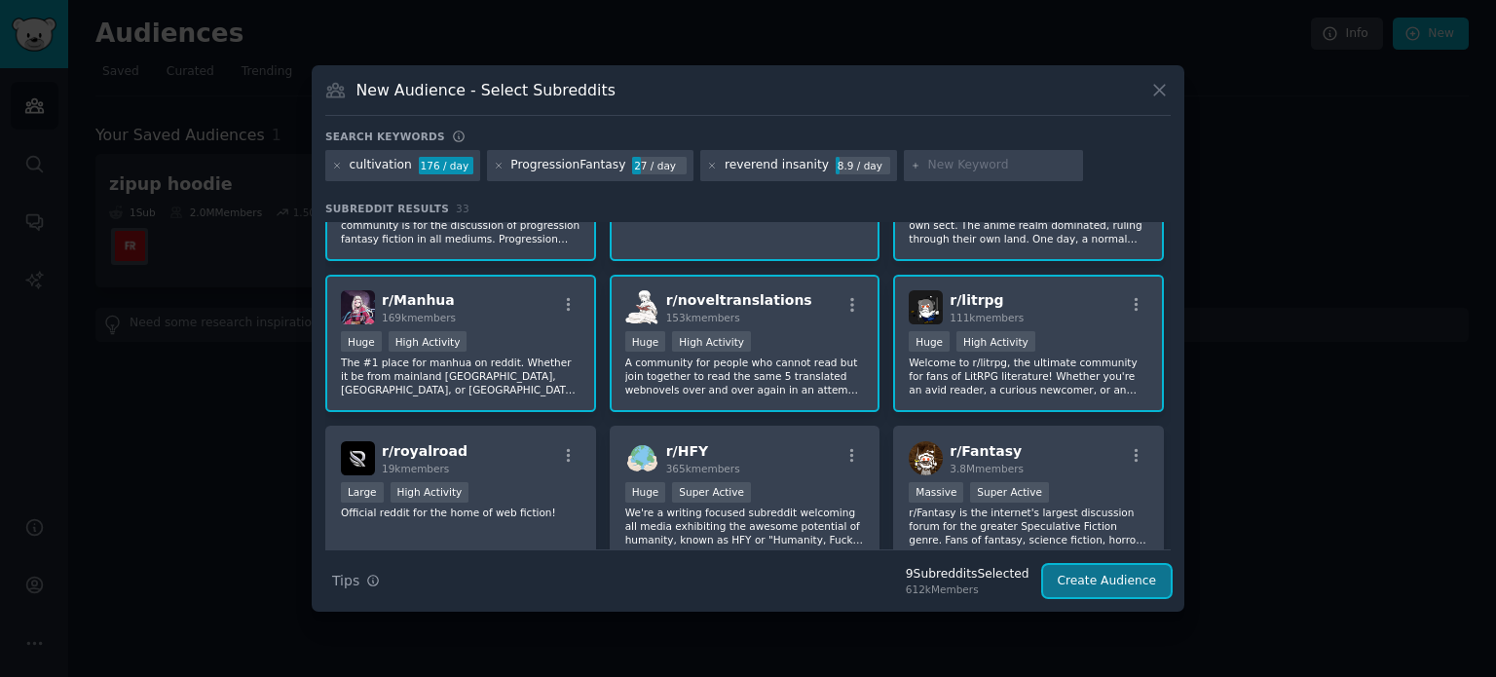
click at [1076, 575] on button "Create Audience" at bounding box center [1107, 581] width 129 height 33
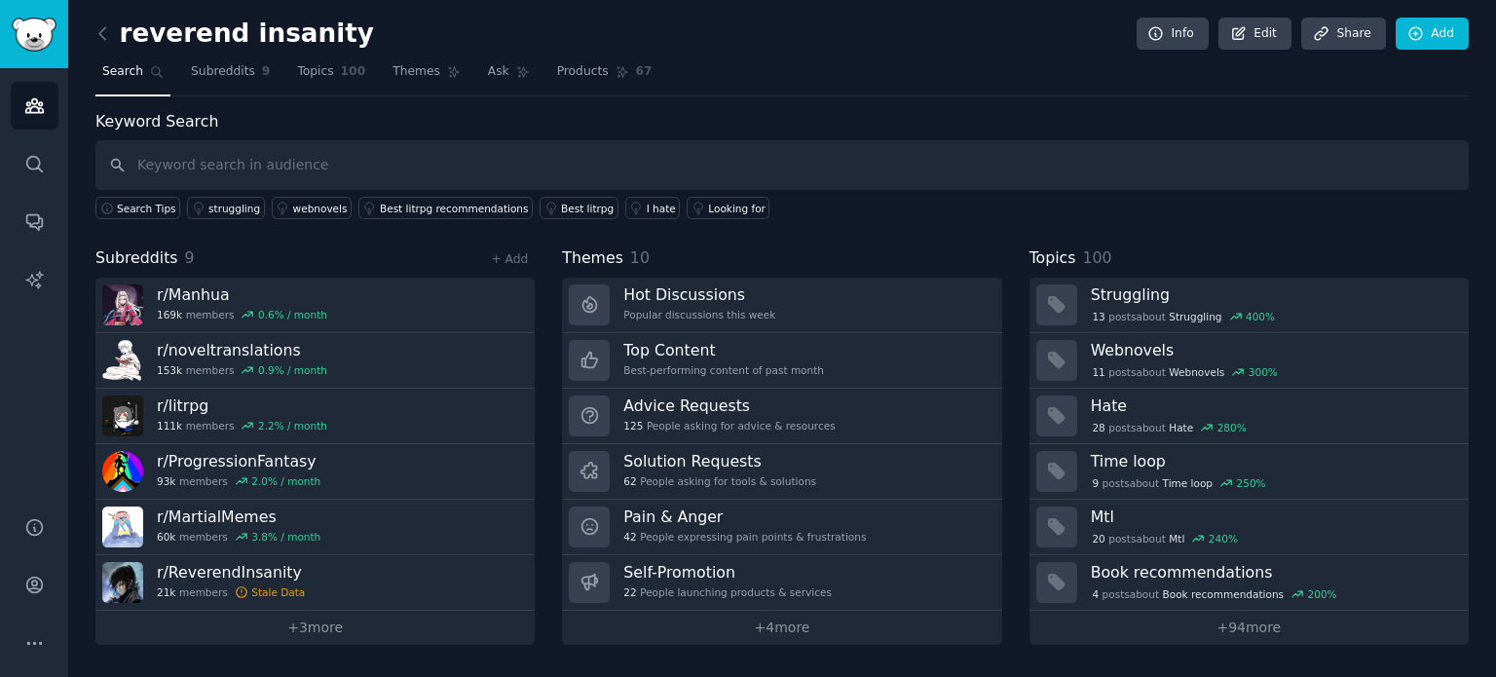
click at [959, 217] on div "Keyword Search Search Tips struggling webnovels Best litrpg recommendations Bes…" at bounding box center [782, 377] width 1374 height 535
click at [246, 174] on input "text" at bounding box center [782, 165] width 1374 height 50
click at [199, 66] on span "Subreddits" at bounding box center [223, 72] width 64 height 18
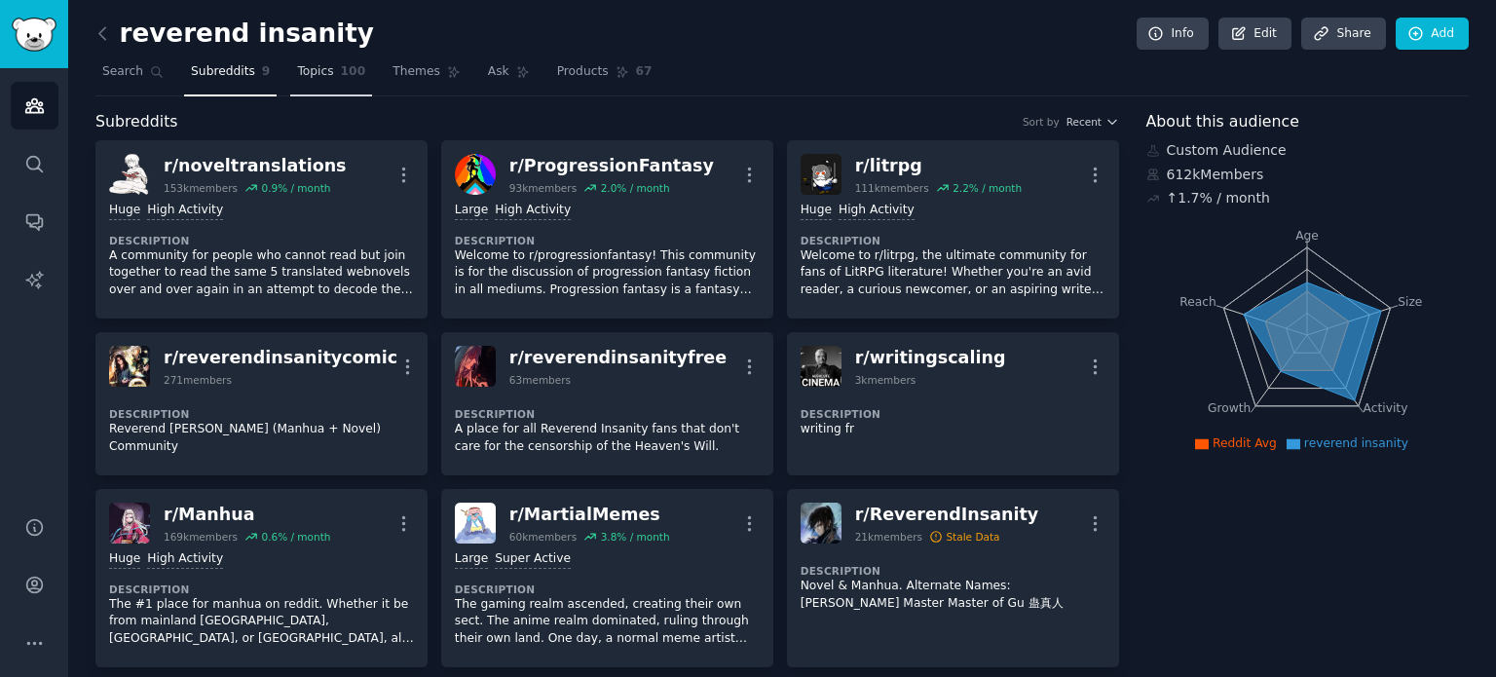
click at [344, 87] on link "Topics 100" at bounding box center [331, 77] width 82 height 40
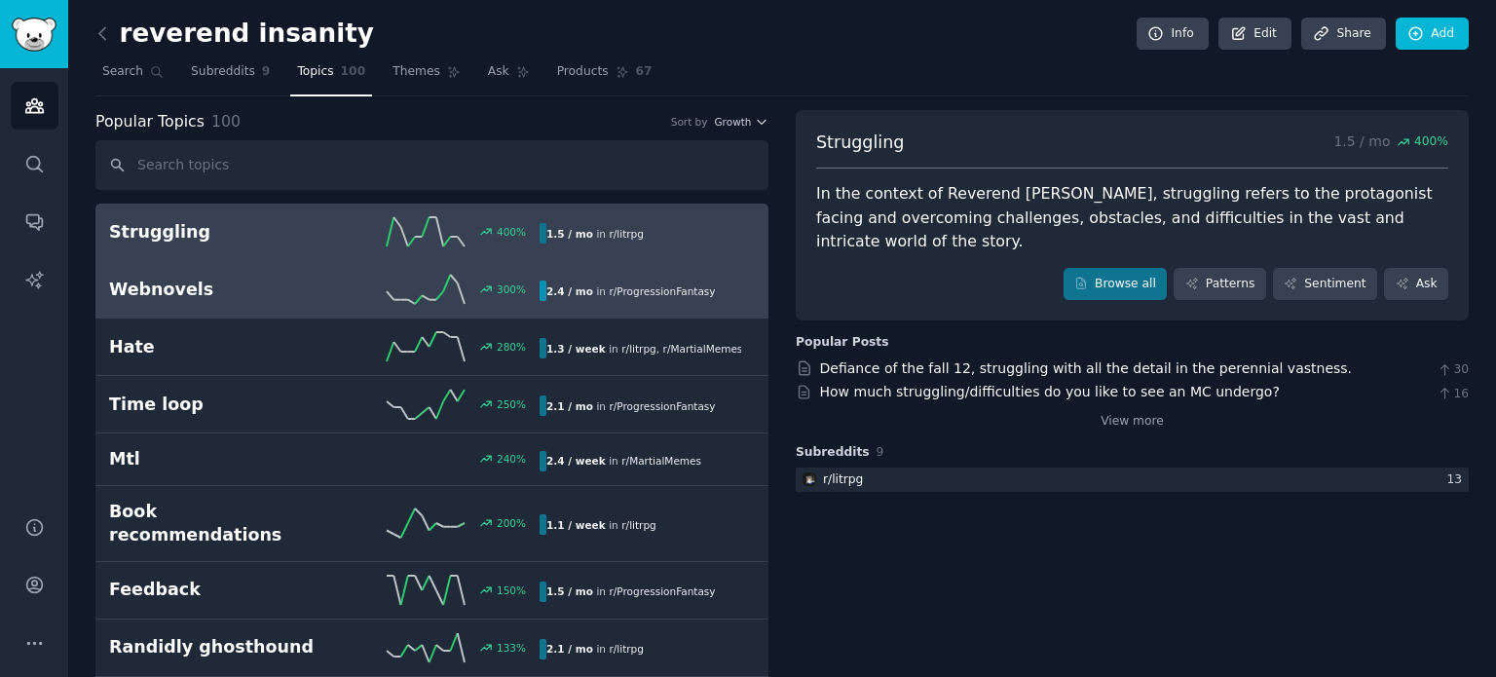
click at [448, 282] on icon at bounding box center [426, 289] width 78 height 29
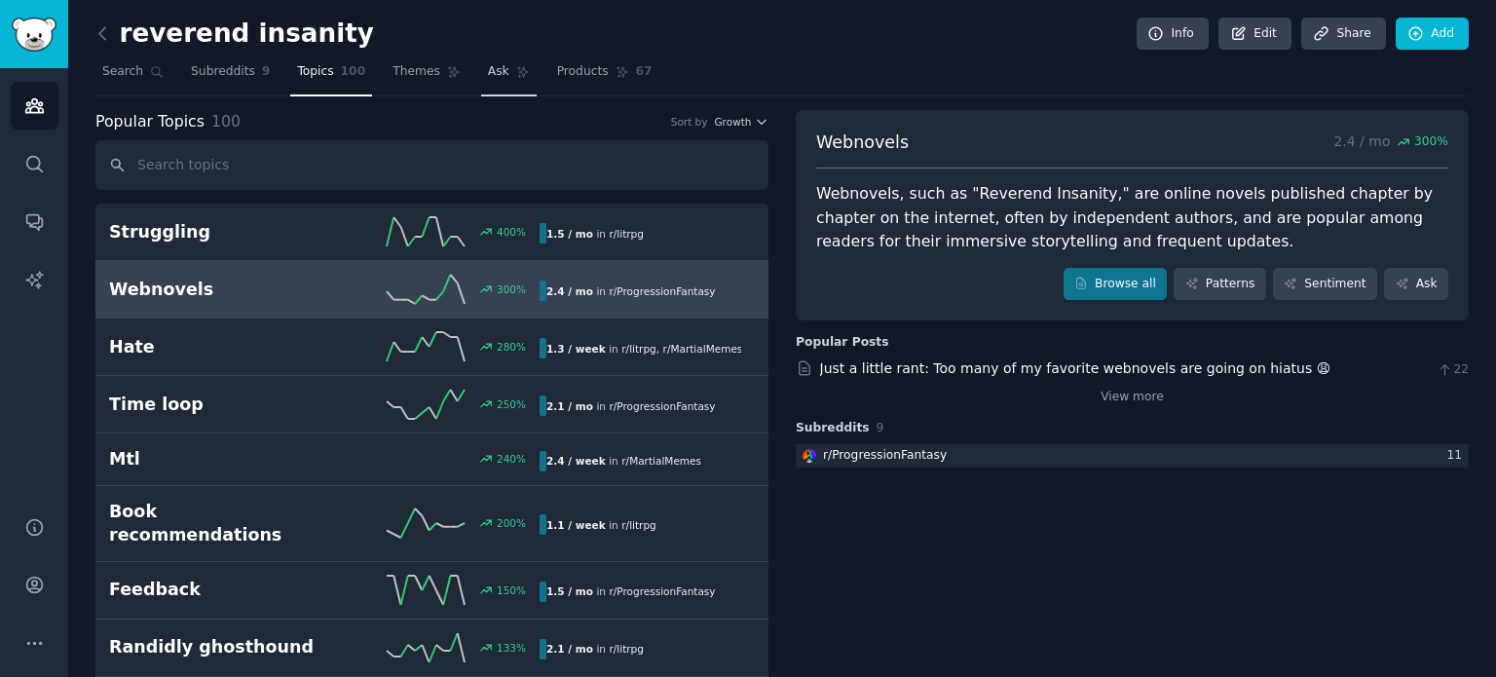
click at [481, 77] on link "Ask" at bounding box center [509, 77] width 56 height 40
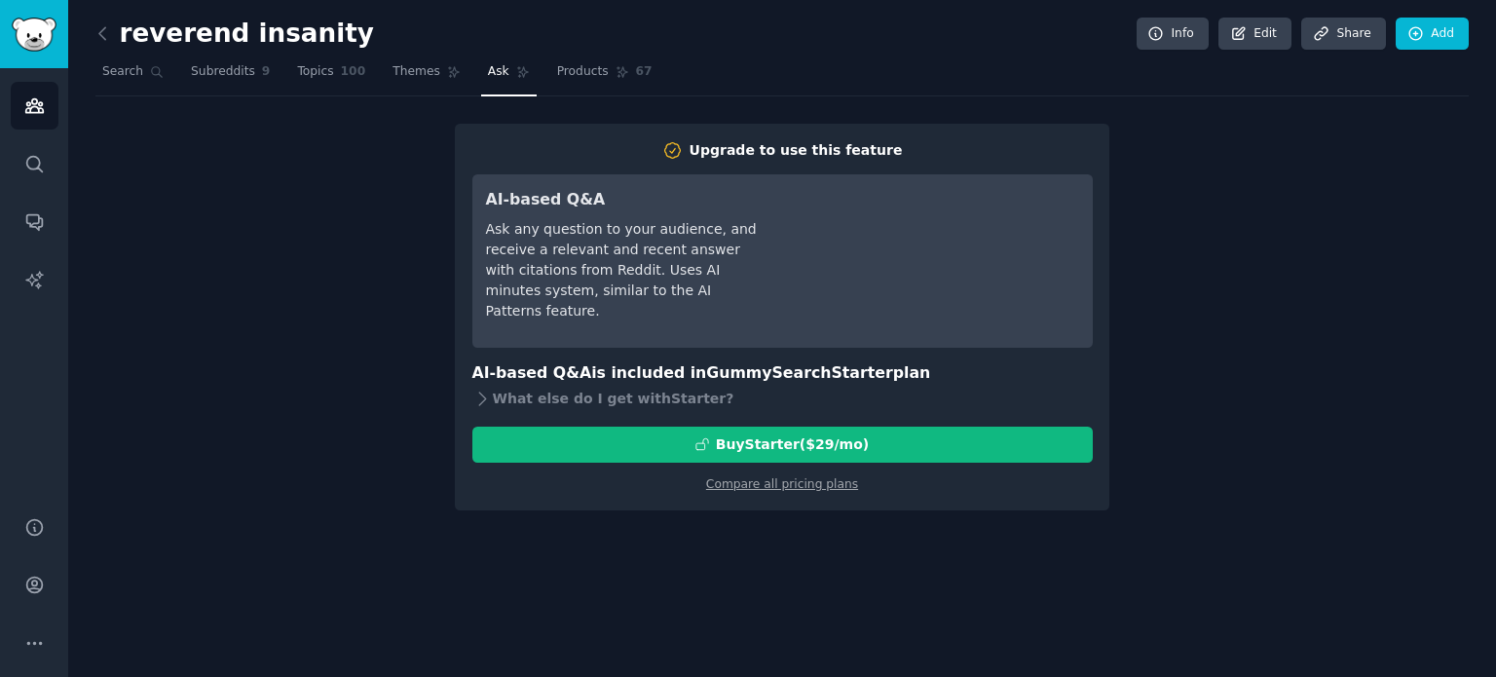
click at [580, 101] on div "reverend insanity Info Edit Share Add Search Subreddits 9 Topics 100 Themes Ask…" at bounding box center [782, 268] width 1374 height 483
click at [570, 85] on link "Products 67" at bounding box center [604, 77] width 109 height 40
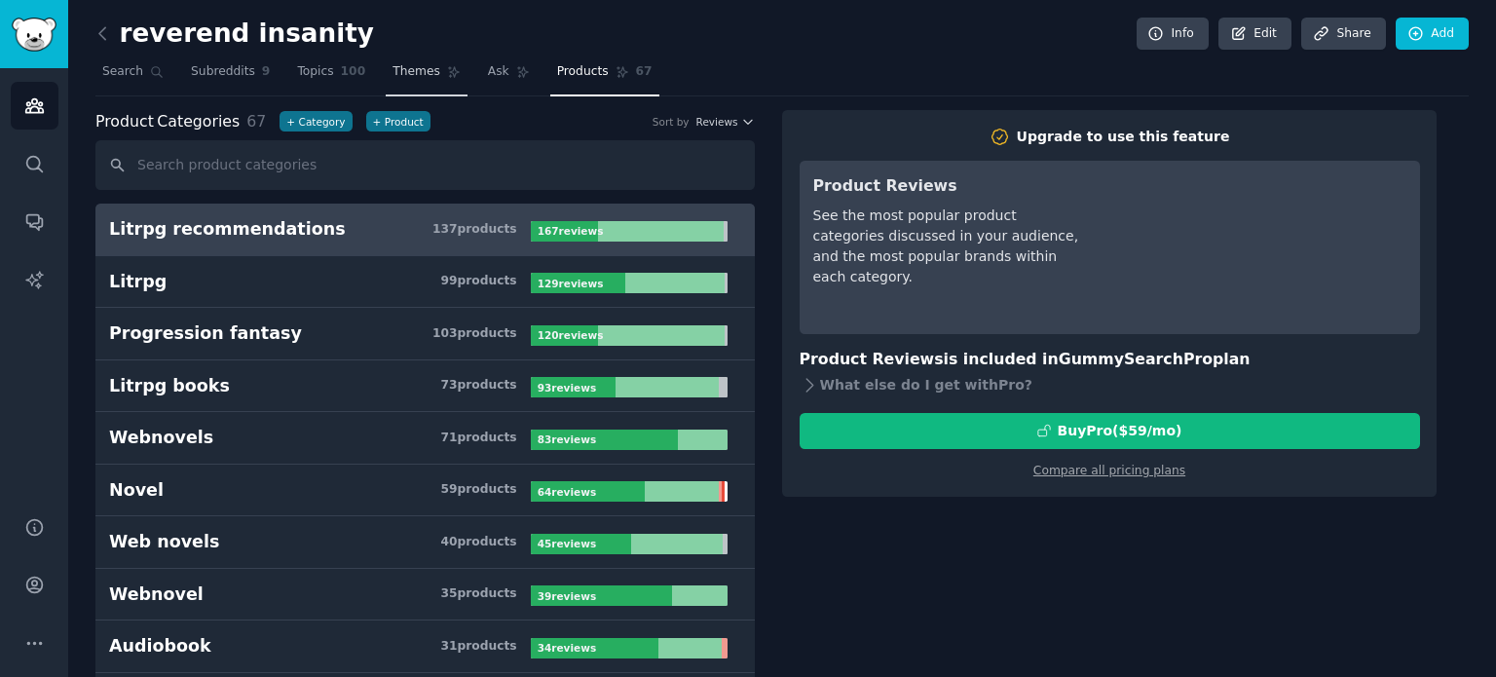
click at [409, 67] on span "Themes" at bounding box center [417, 72] width 48 height 18
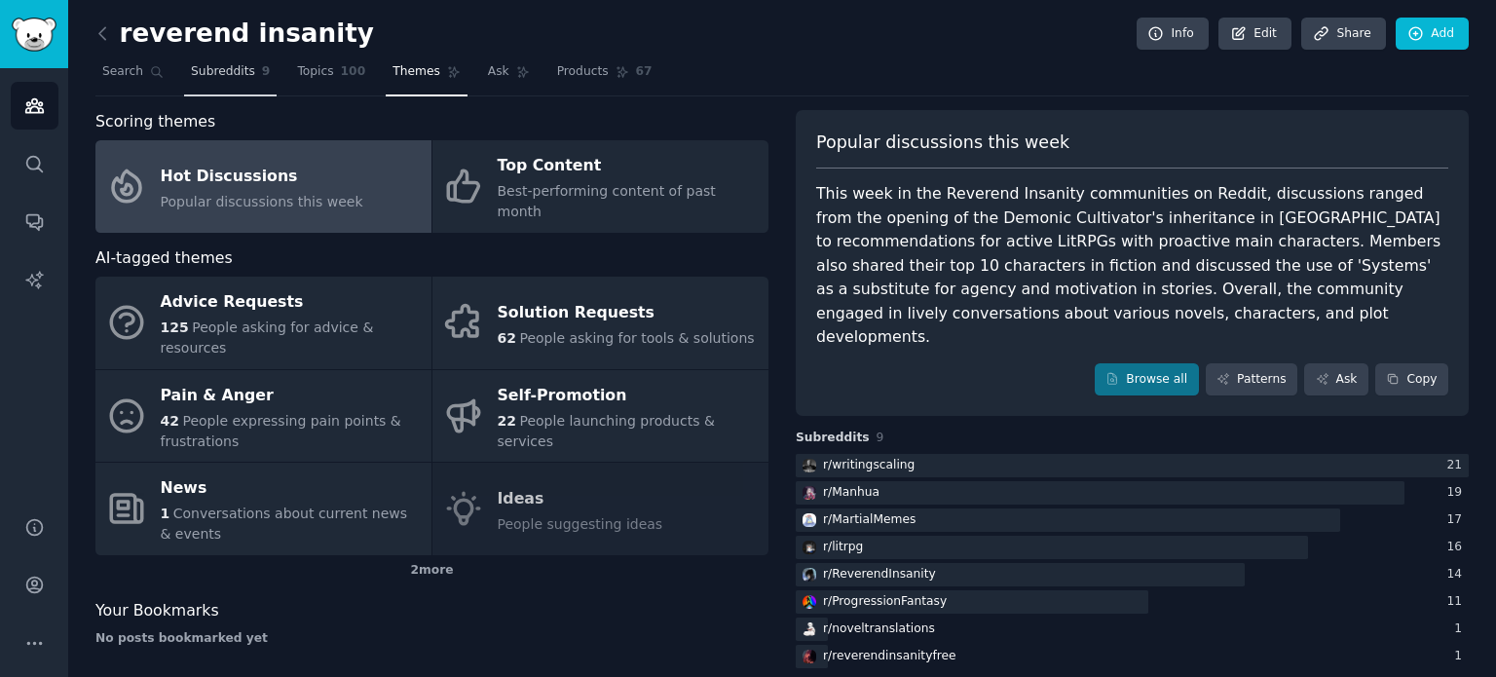
click at [191, 91] on link "Subreddits 9" at bounding box center [230, 77] width 93 height 40
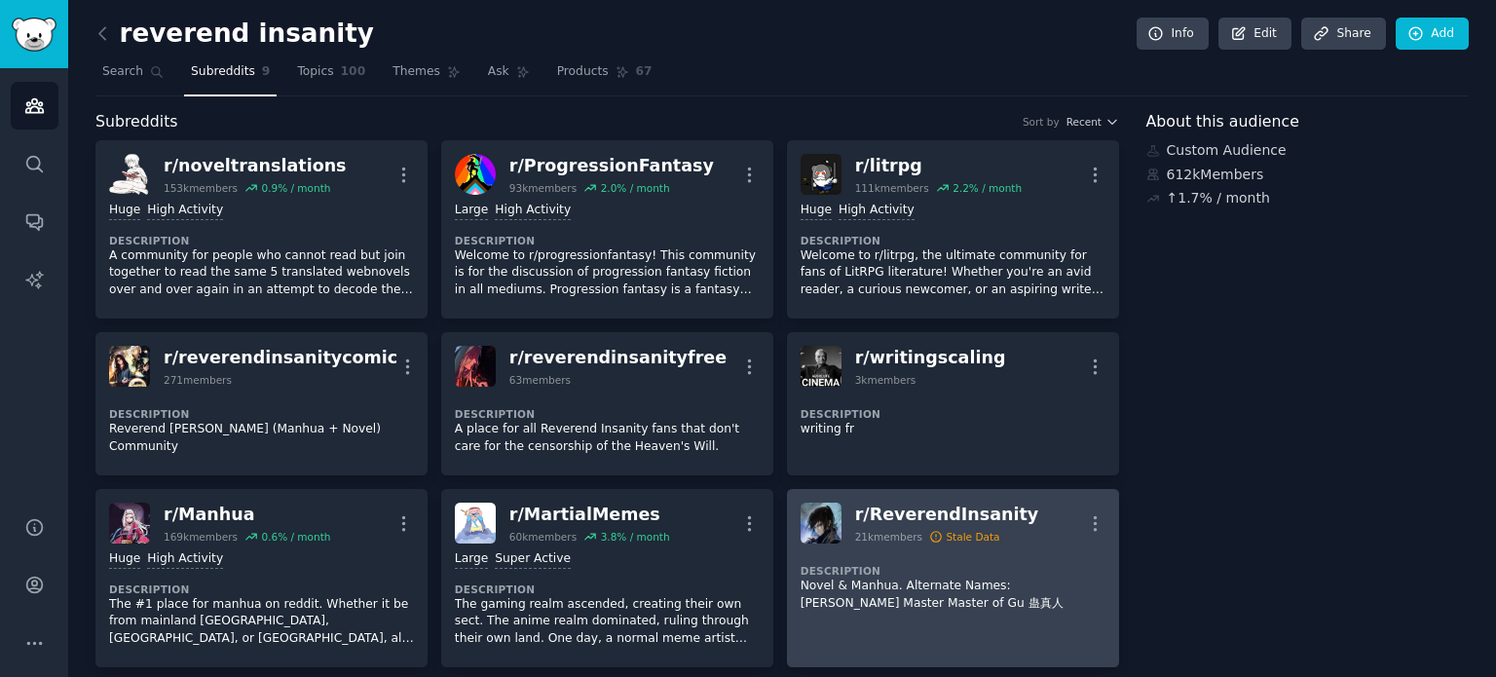
click at [946, 534] on div "Stale Data" at bounding box center [973, 537] width 54 height 14
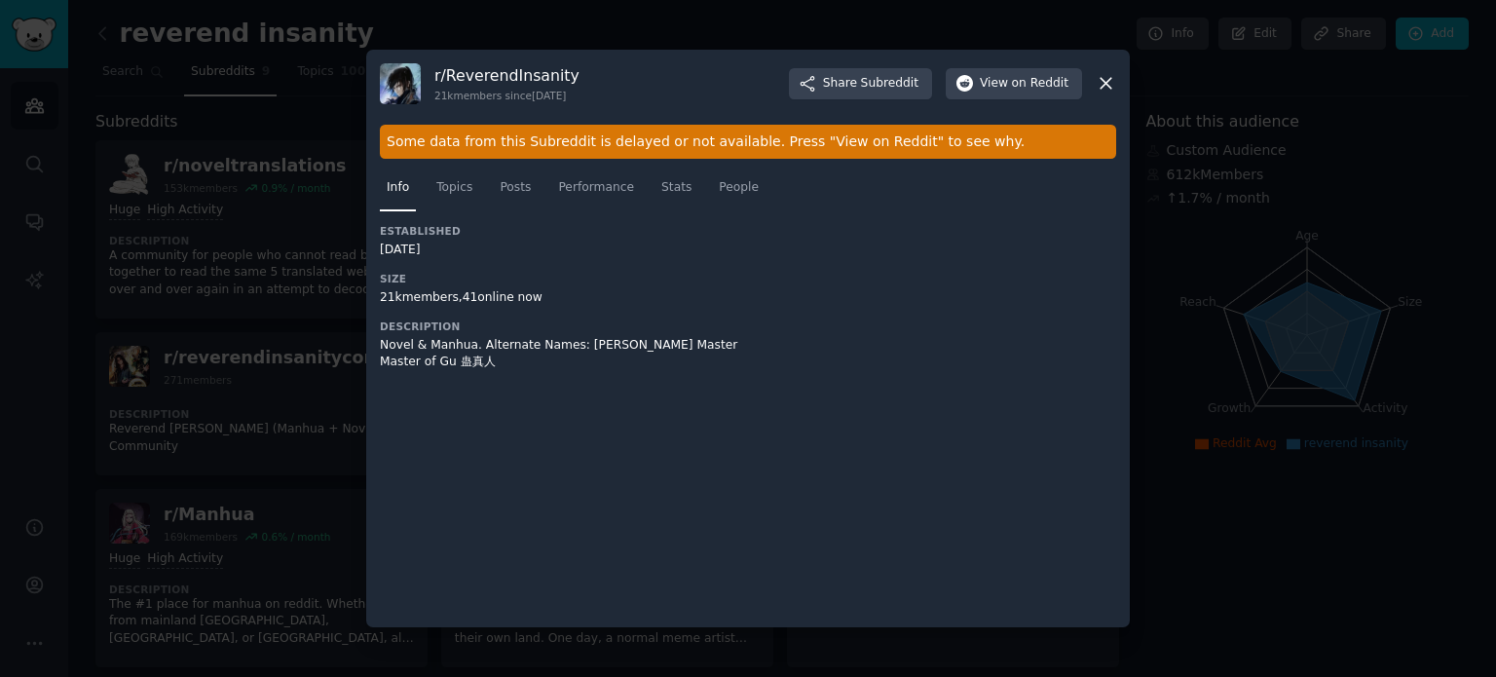
click at [1386, 405] on div at bounding box center [748, 338] width 1496 height 677
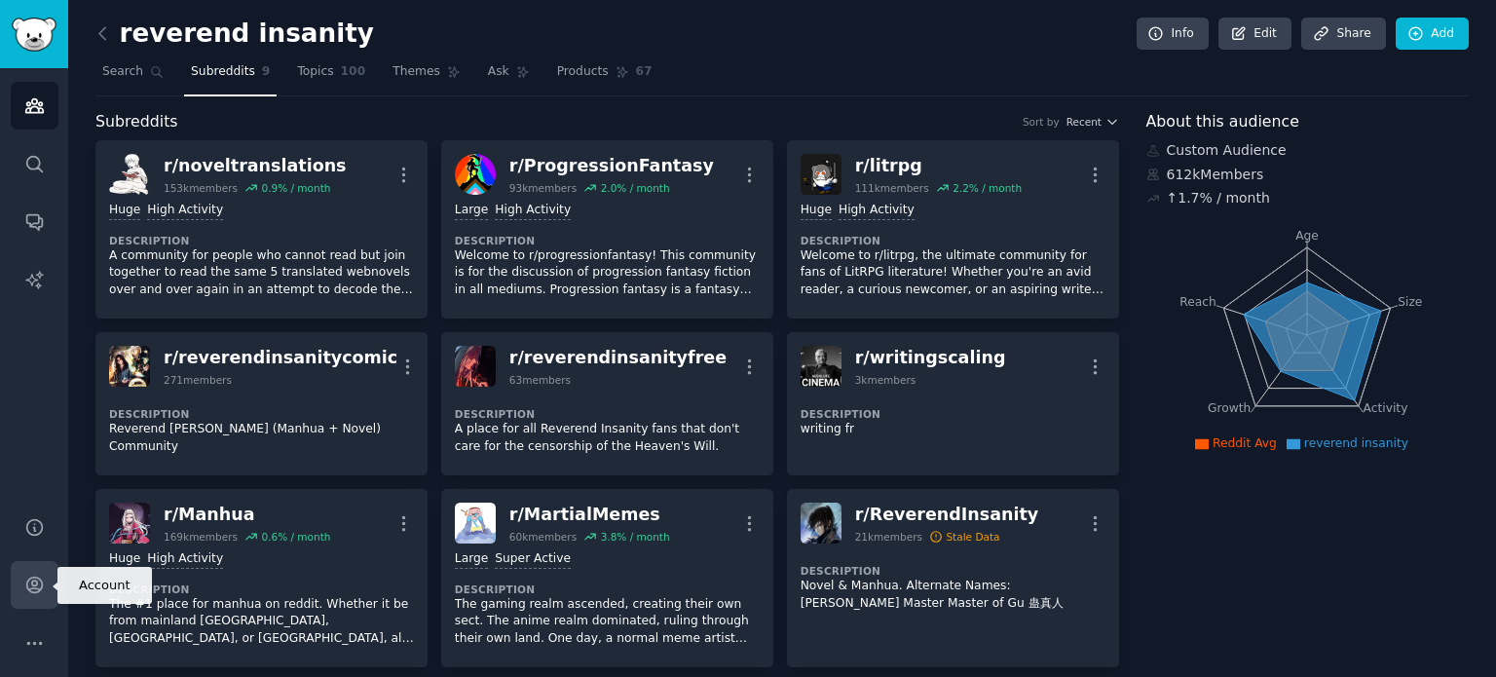
click at [34, 598] on link "Account" at bounding box center [35, 585] width 48 height 48
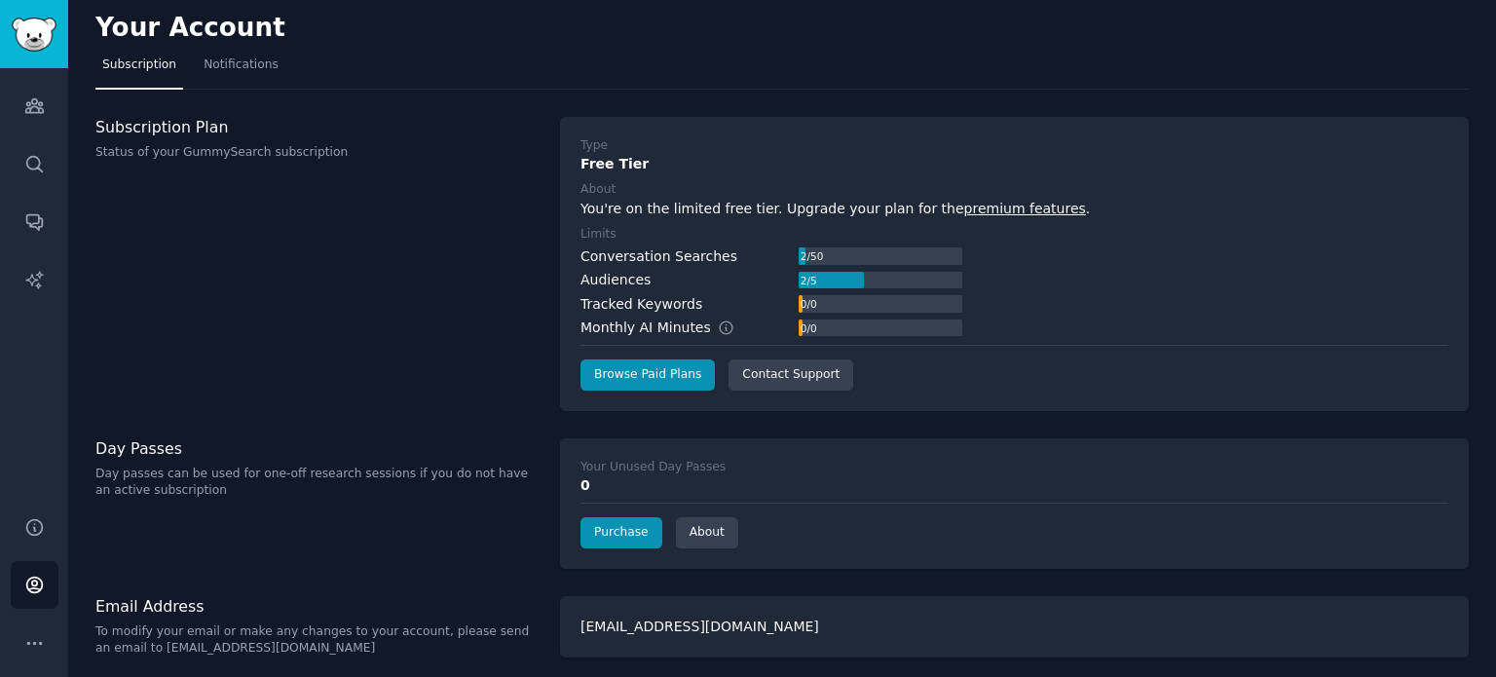
scroll to position [11, 0]
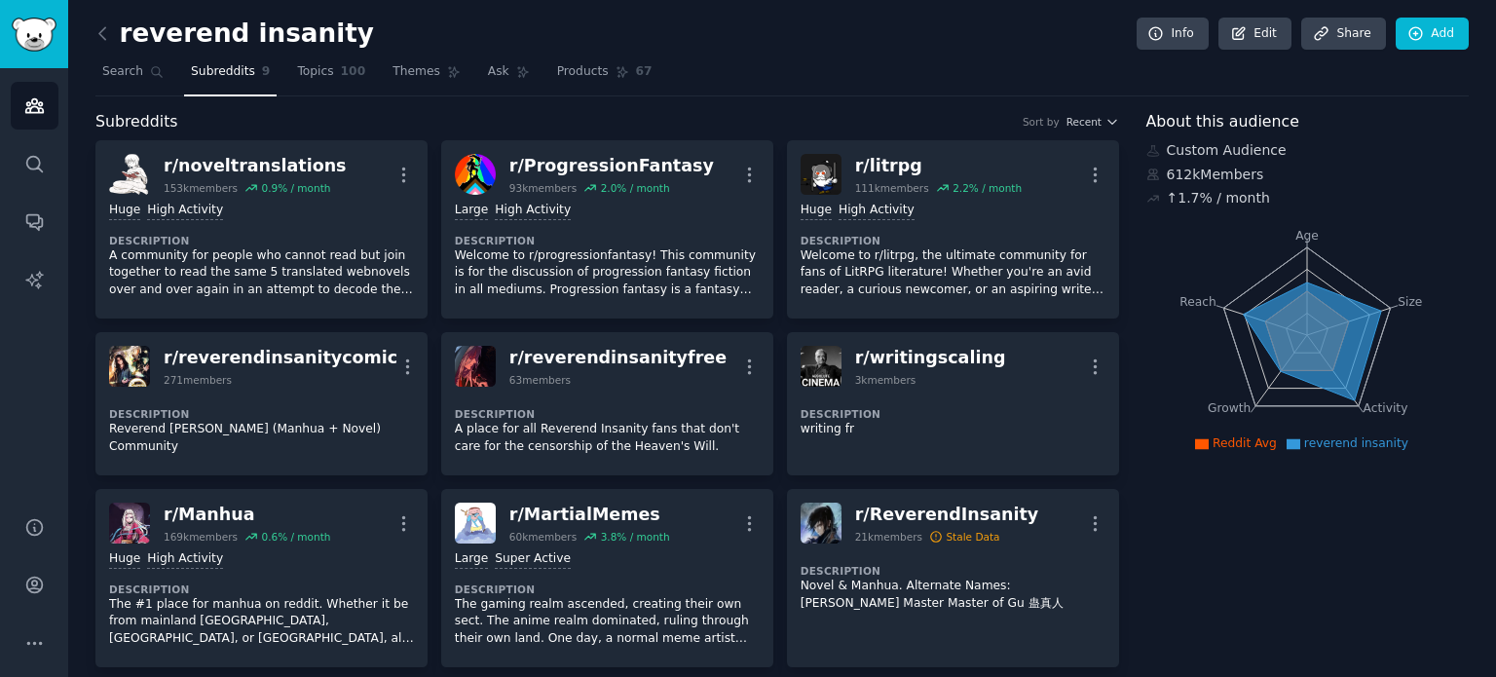
click at [147, 43] on h2 "reverend insanity" at bounding box center [234, 34] width 279 height 31
click at [126, 64] on span "Search" at bounding box center [122, 72] width 41 height 18
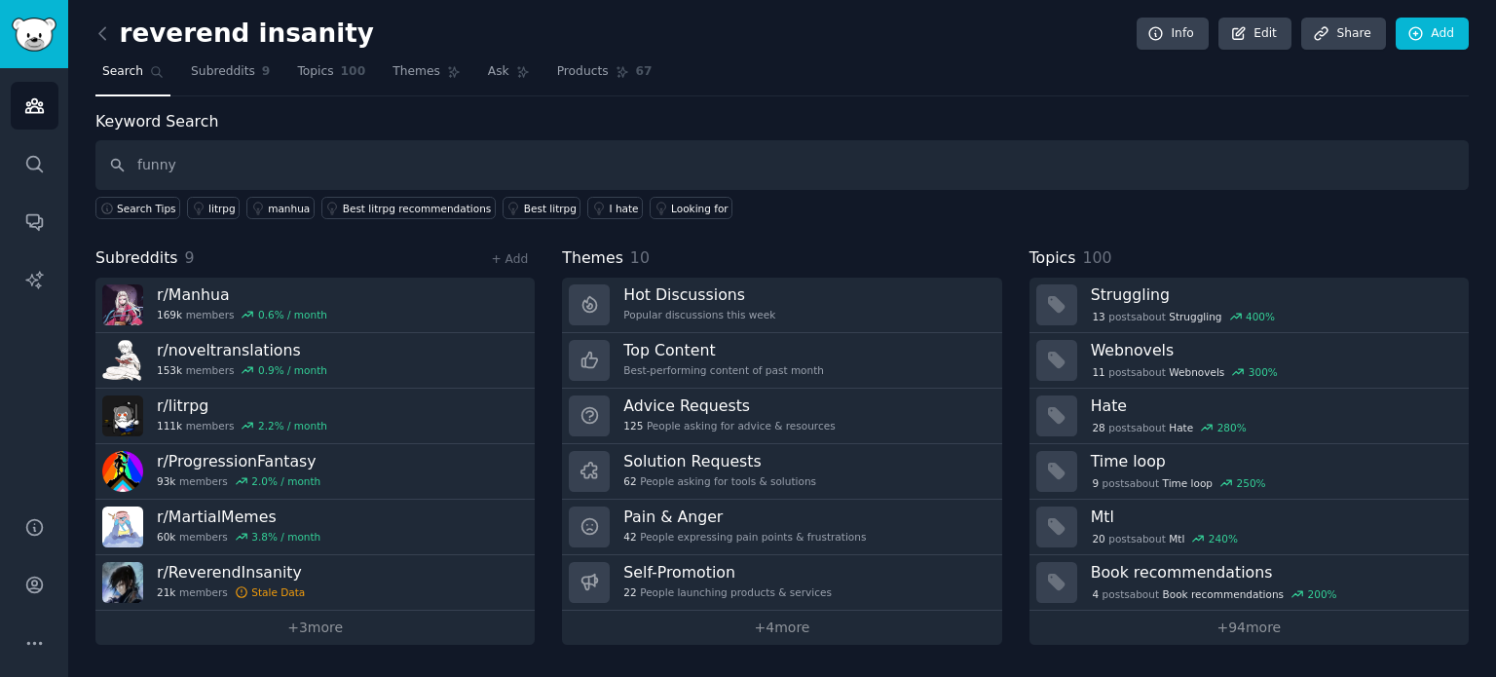
type input "funny"
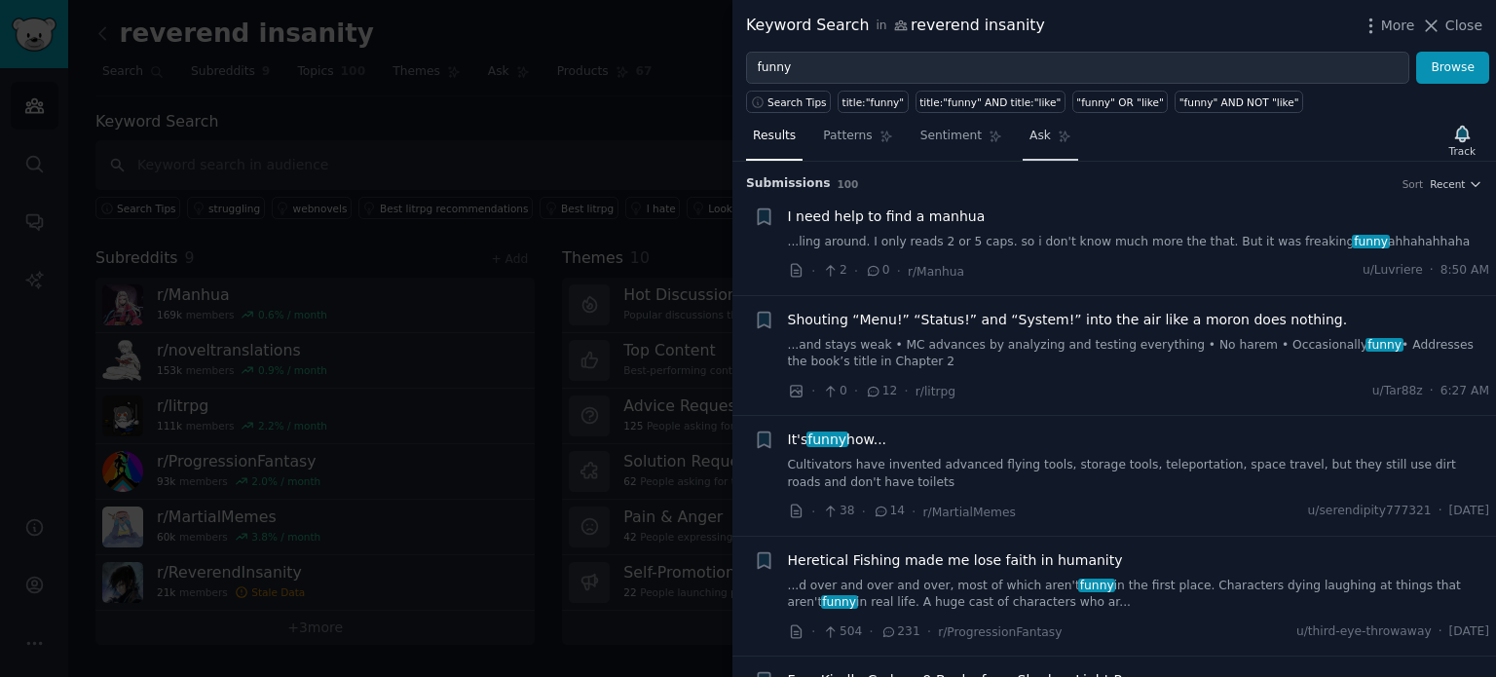
click at [1031, 147] on link "Ask" at bounding box center [1051, 141] width 56 height 40
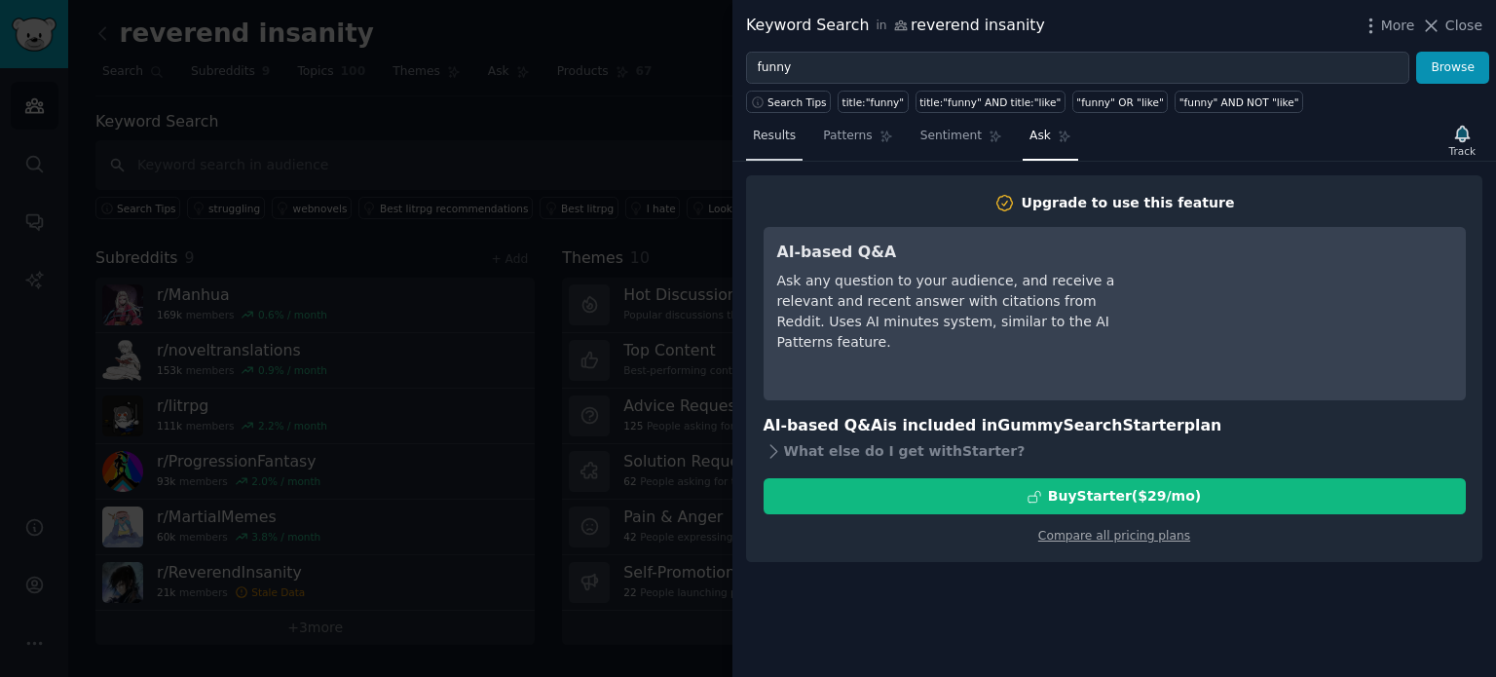
click at [792, 141] on link "Results" at bounding box center [774, 141] width 57 height 40
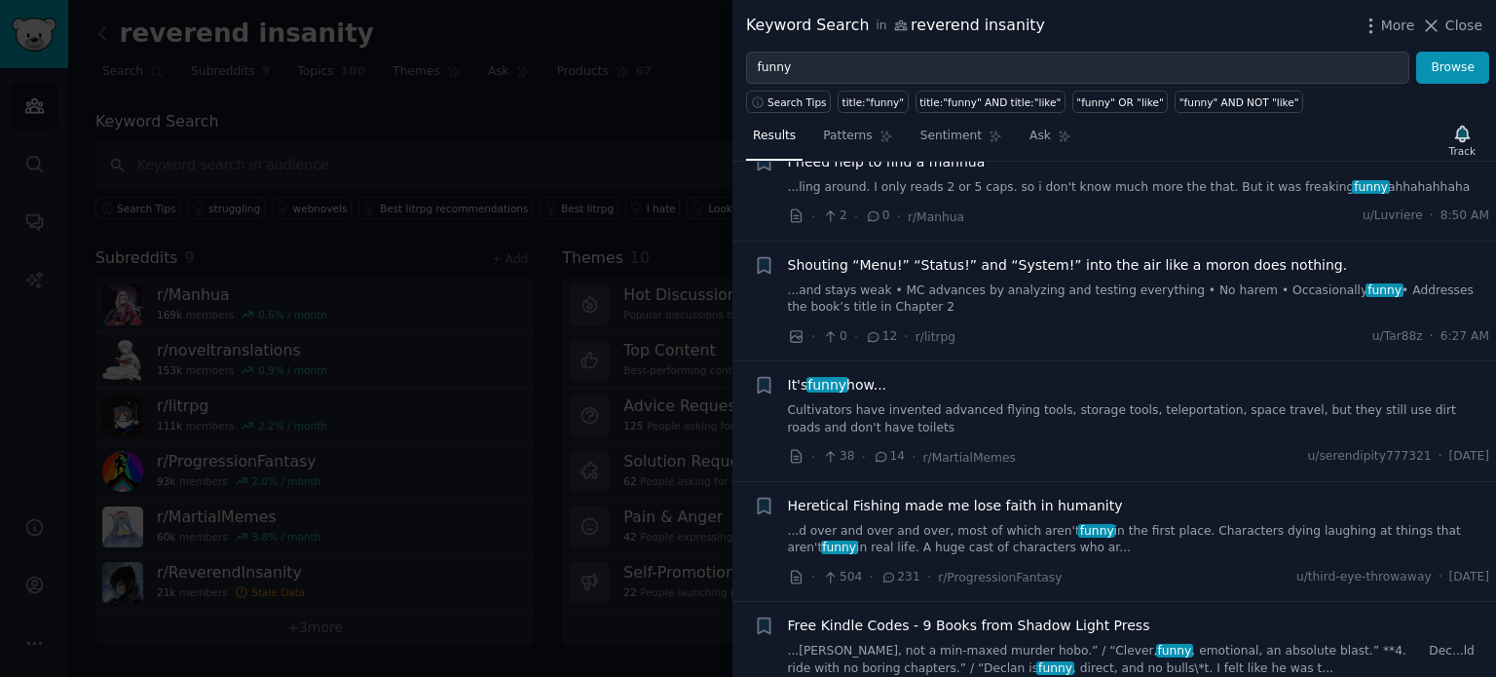
scroll to position [292, 0]
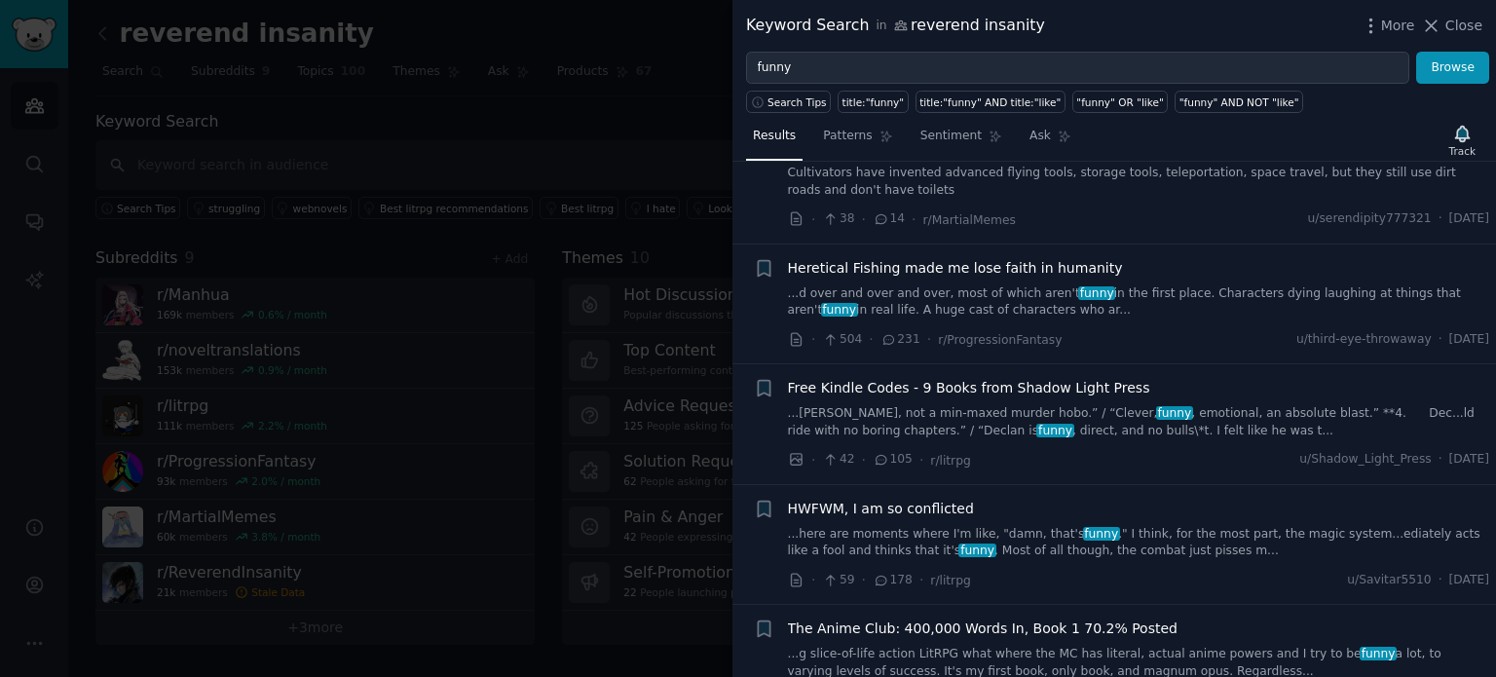
click at [617, 209] on div at bounding box center [748, 338] width 1496 height 677
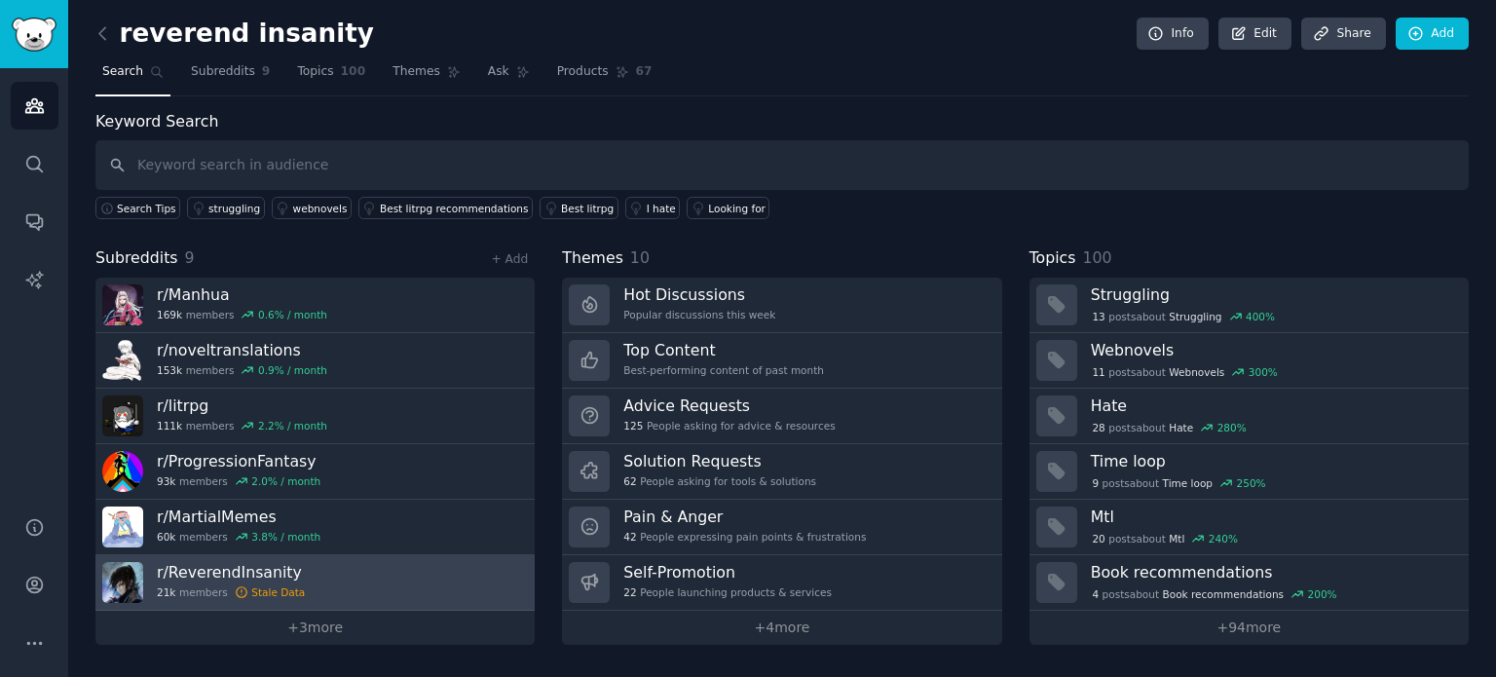
click at [234, 564] on h3 "r/ ReverendInsanity" at bounding box center [231, 572] width 148 height 20
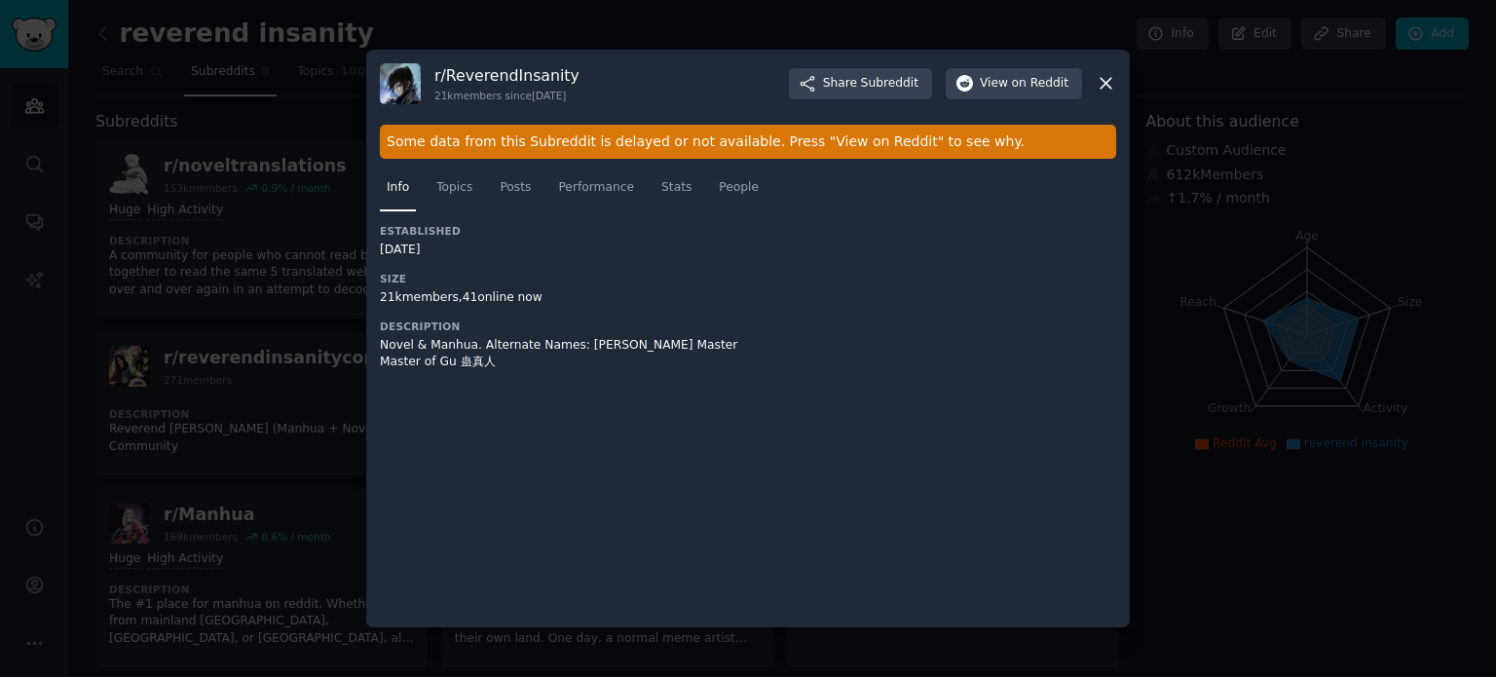
click at [511, 85] on h3 "r/ ReverendInsanity" at bounding box center [506, 75] width 145 height 20
click at [511, 77] on h3 "r/ ReverendInsanity" at bounding box center [506, 75] width 145 height 20
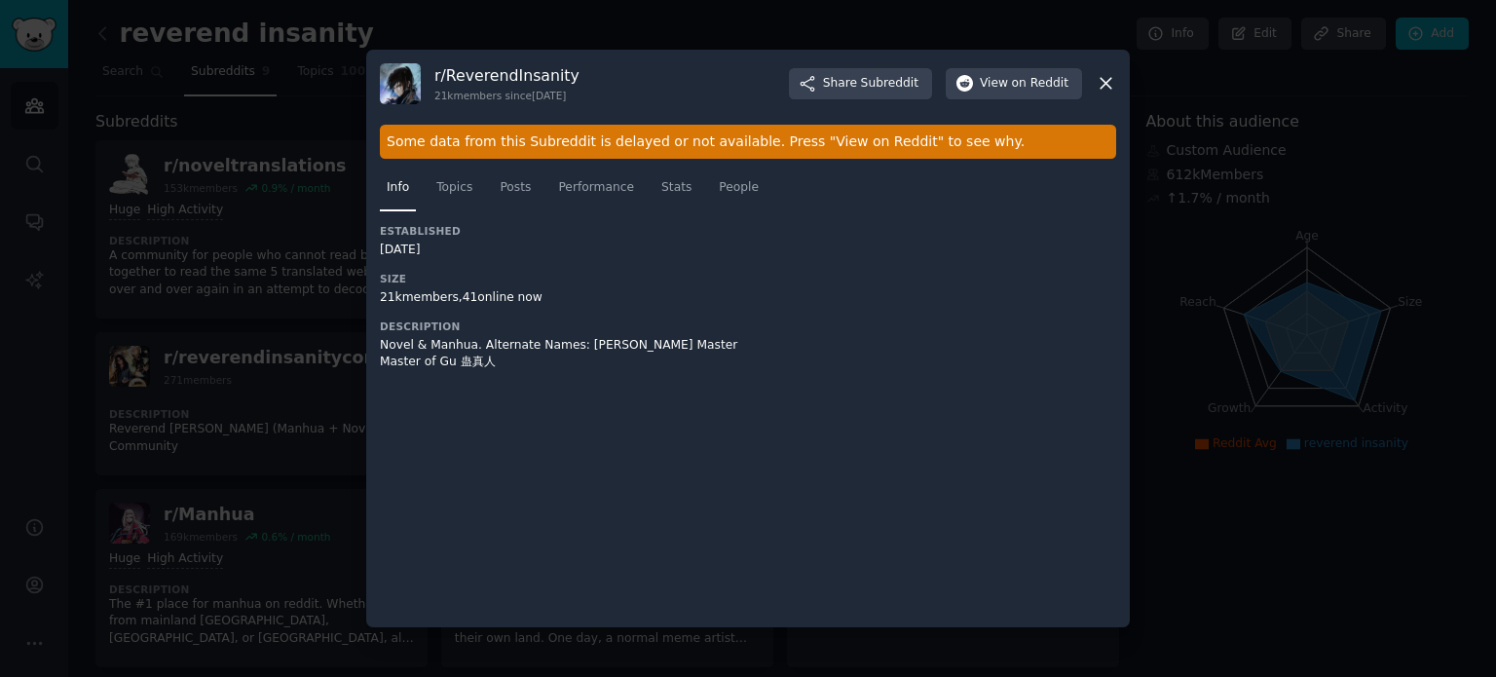
click at [327, 317] on div at bounding box center [748, 338] width 1496 height 677
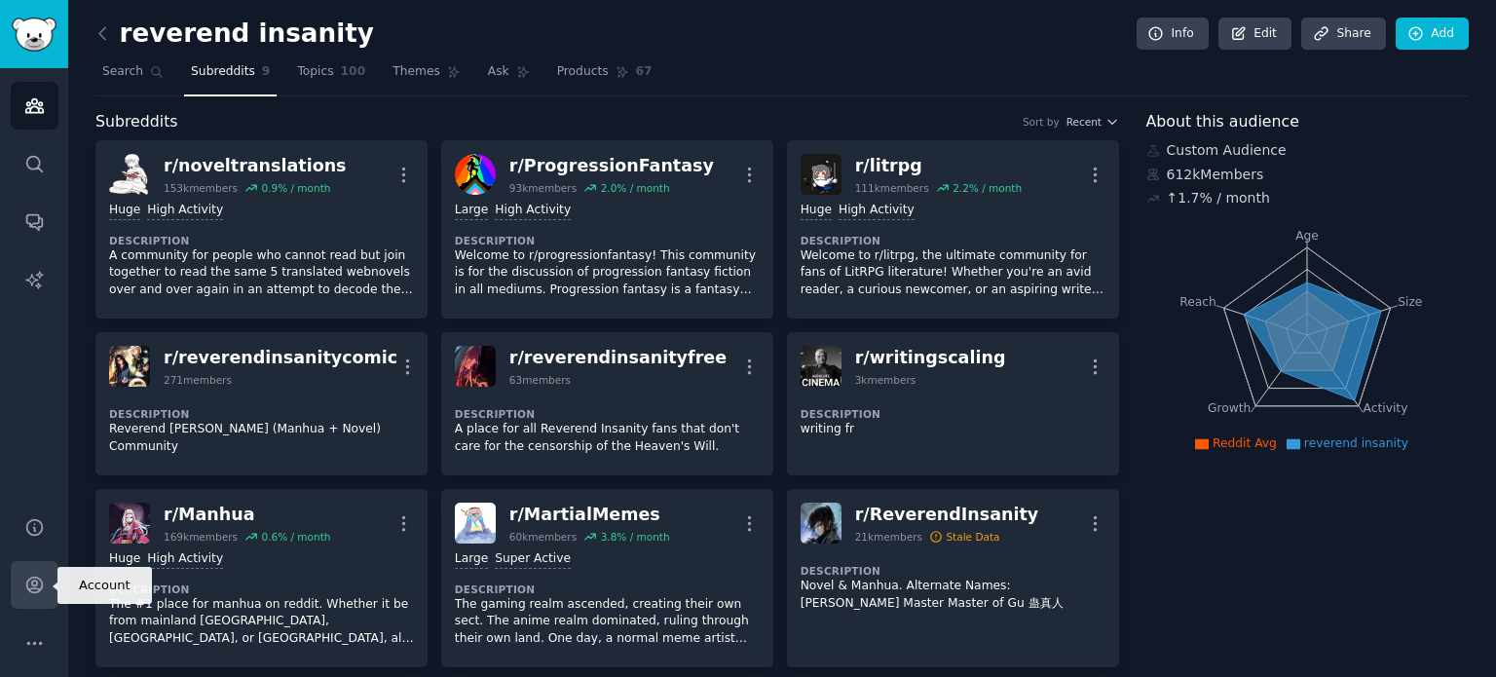
click at [35, 574] on link "Account" at bounding box center [35, 585] width 48 height 48
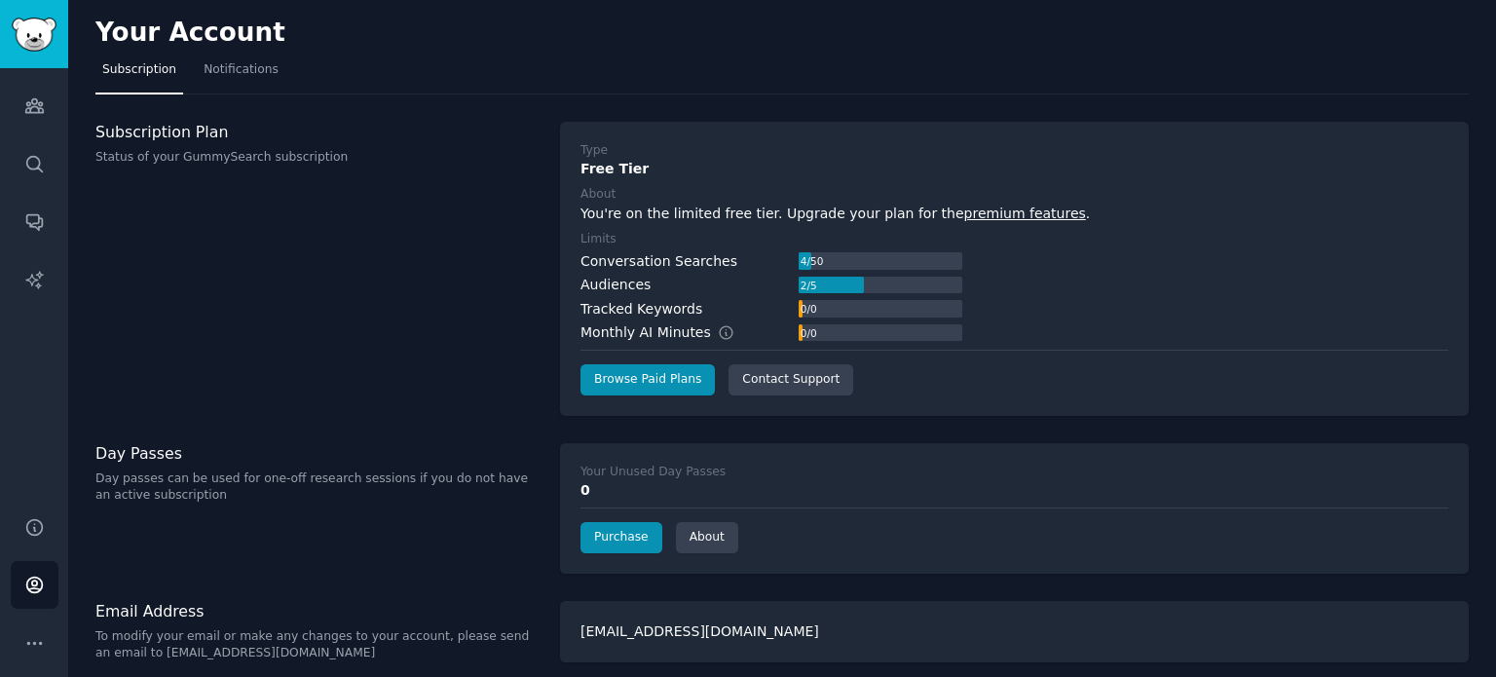
scroll to position [11, 0]
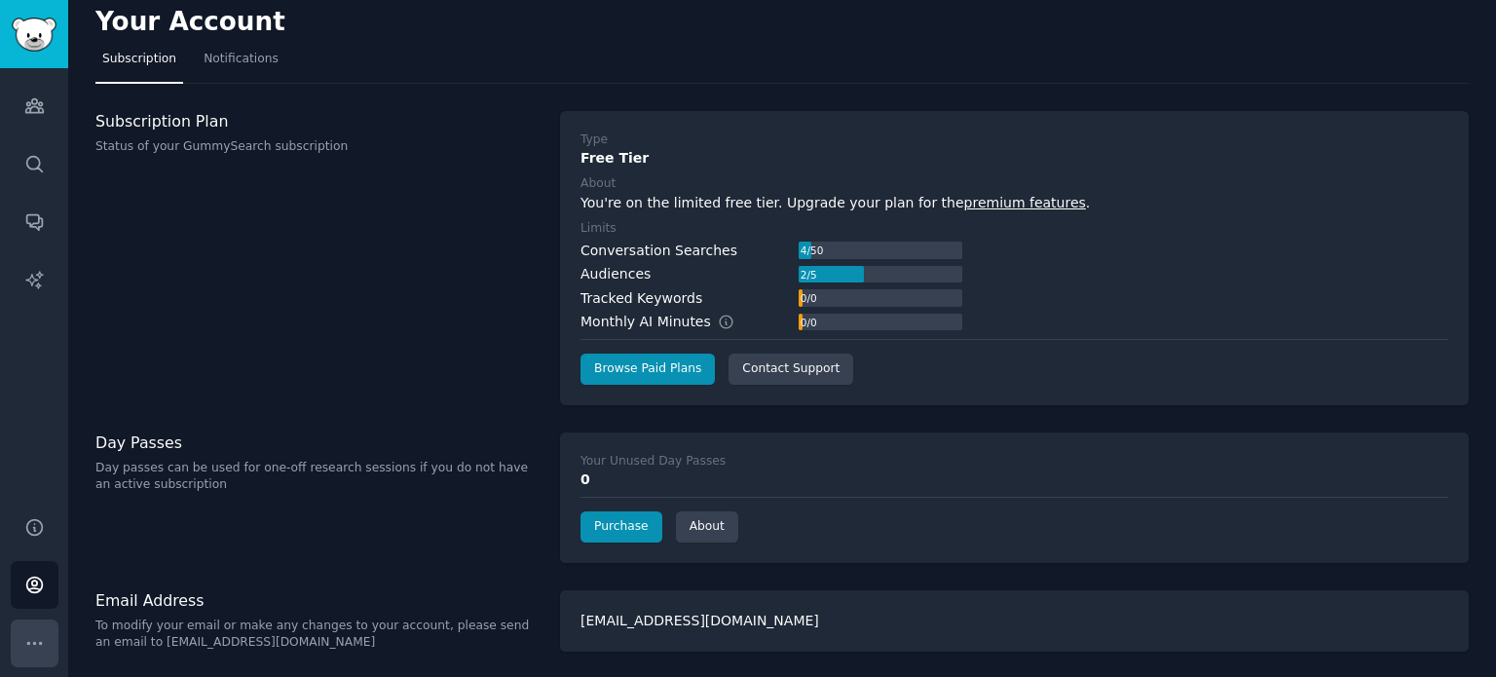
click at [26, 647] on icon "Sidebar" at bounding box center [34, 643] width 20 height 20
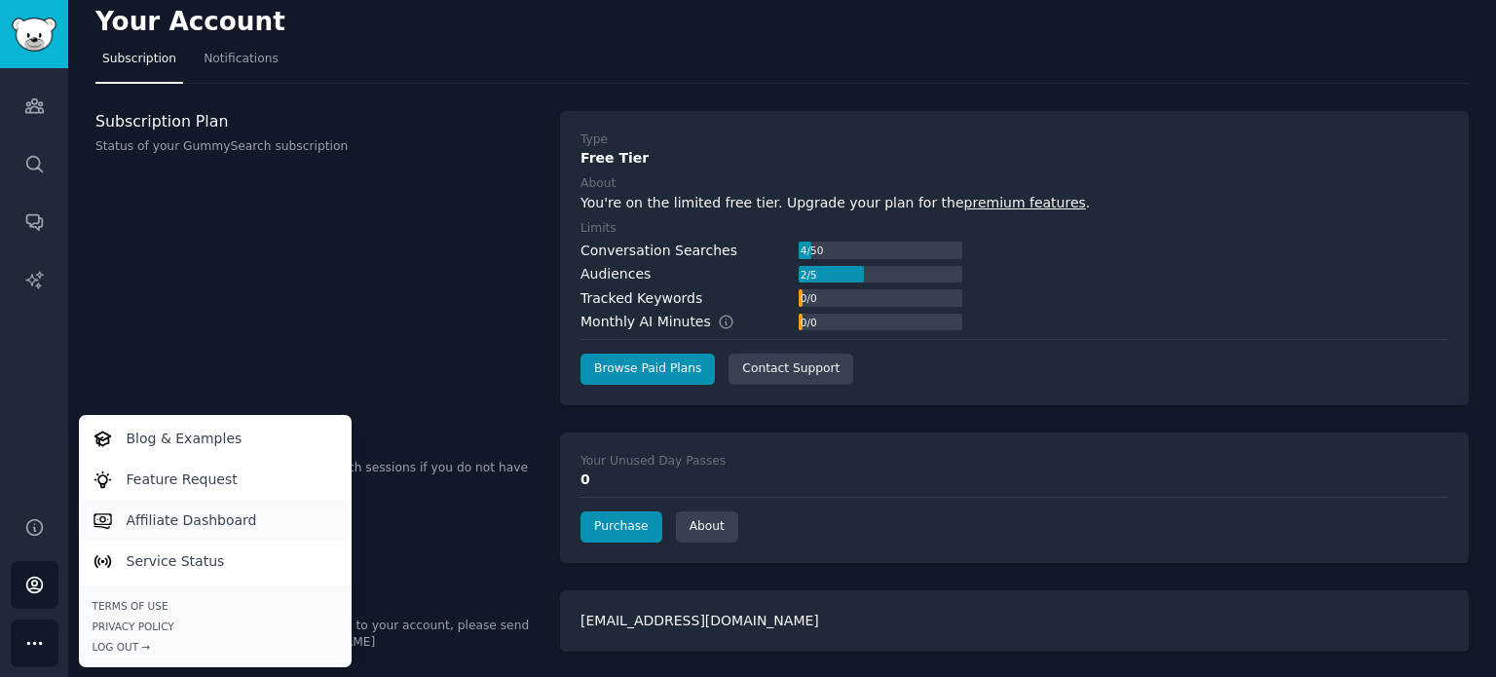
click at [164, 525] on p "Affiliate Dashboard" at bounding box center [192, 520] width 131 height 20
